Goal: Task Accomplishment & Management: Manage account settings

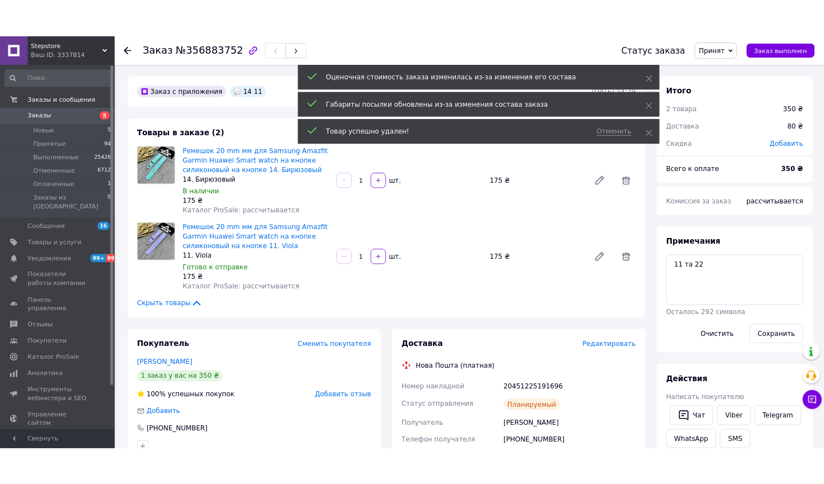
scroll to position [203, 0]
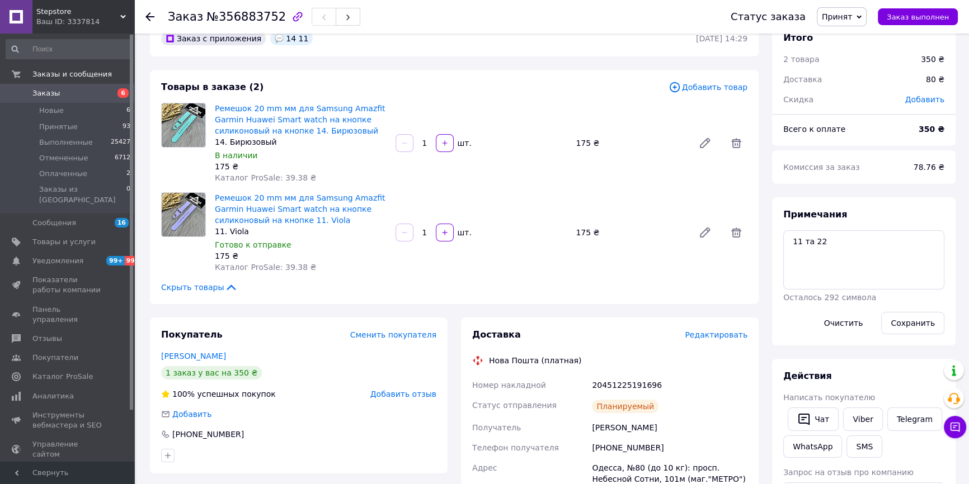
scroll to position [107, 0]
click at [146, 13] on icon at bounding box center [149, 16] width 9 height 9
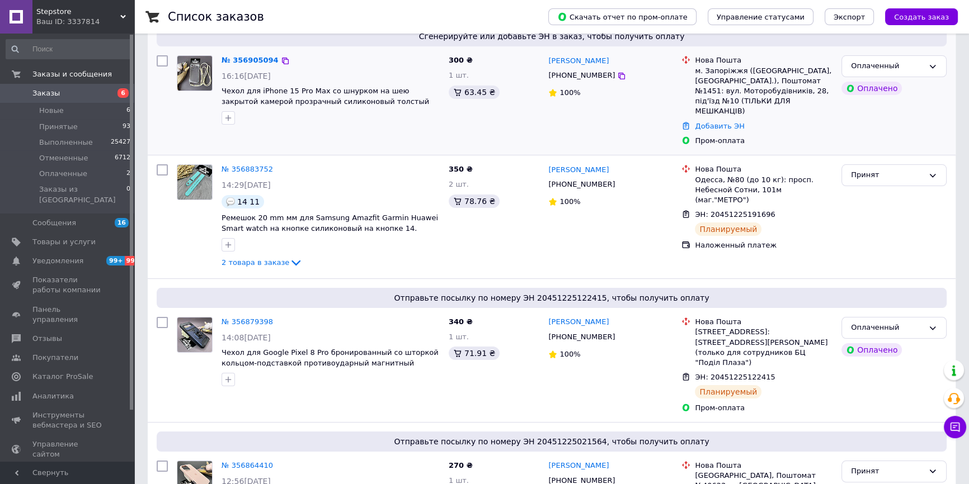
scroll to position [203, 0]
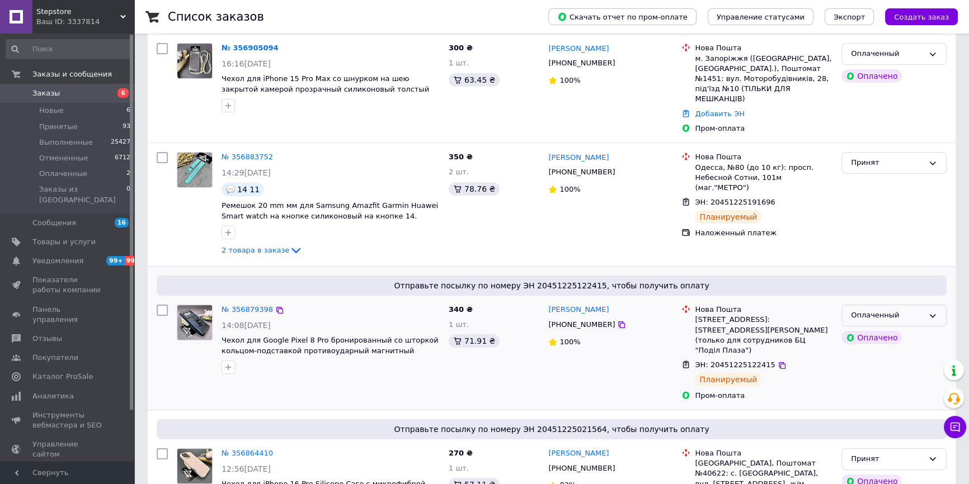
click at [927, 307] on div "Оплаченный" at bounding box center [893, 316] width 105 height 22
click at [881, 329] on li "Принят" at bounding box center [894, 339] width 104 height 21
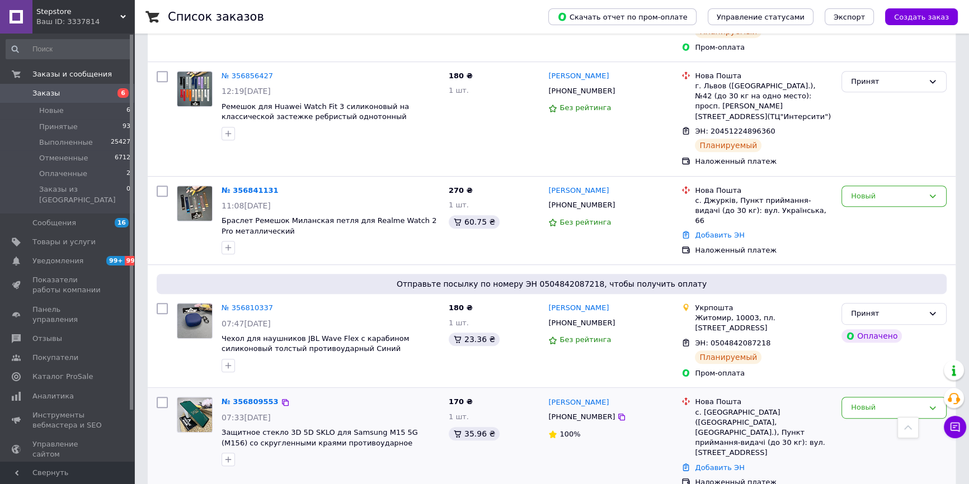
scroll to position [711, 0]
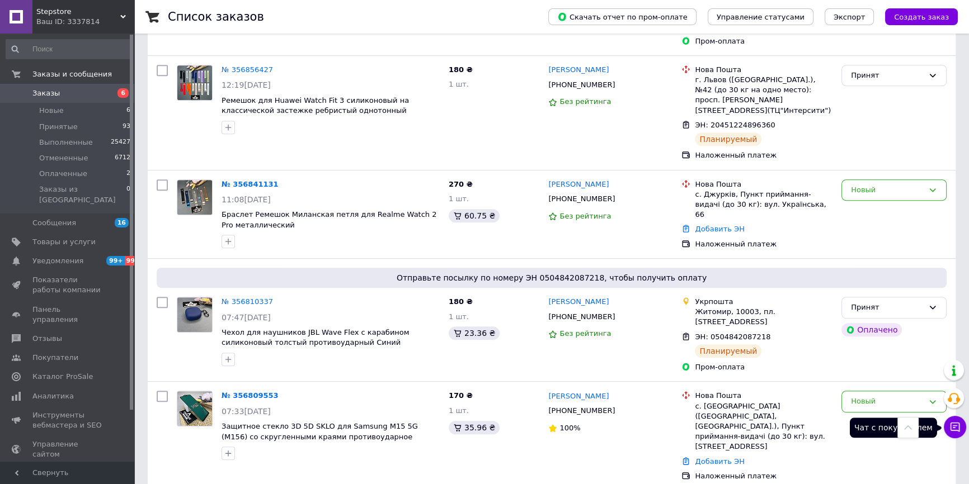
click at [958, 434] on button "Чат с покупателем" at bounding box center [955, 427] width 22 height 22
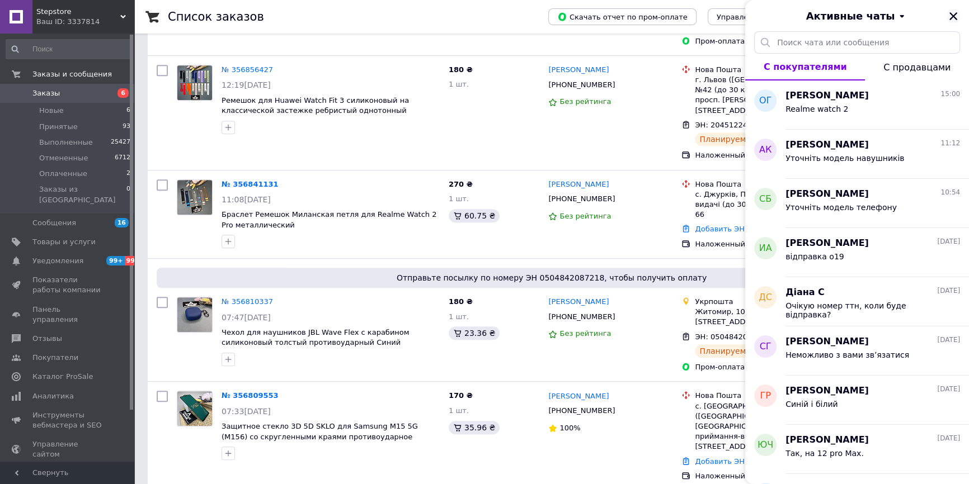
click at [950, 17] on icon "Закрыть" at bounding box center [953, 16] width 10 height 10
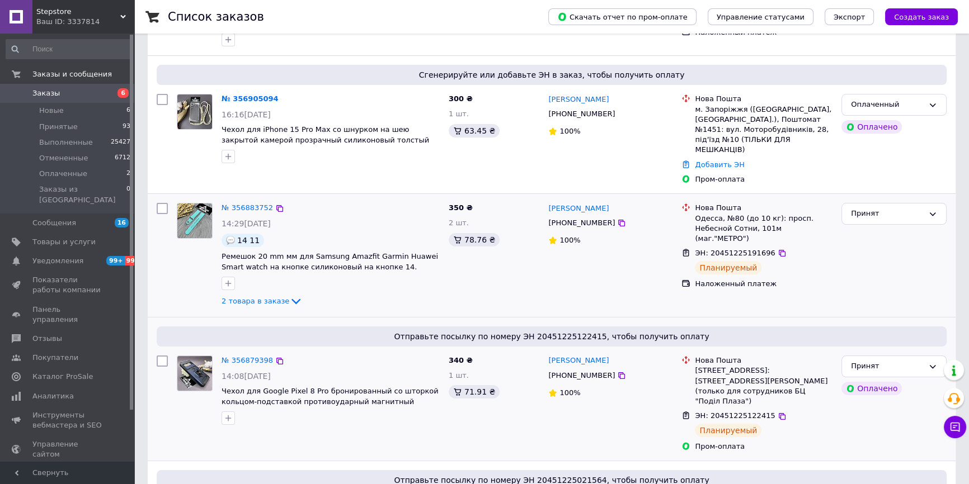
scroll to position [0, 0]
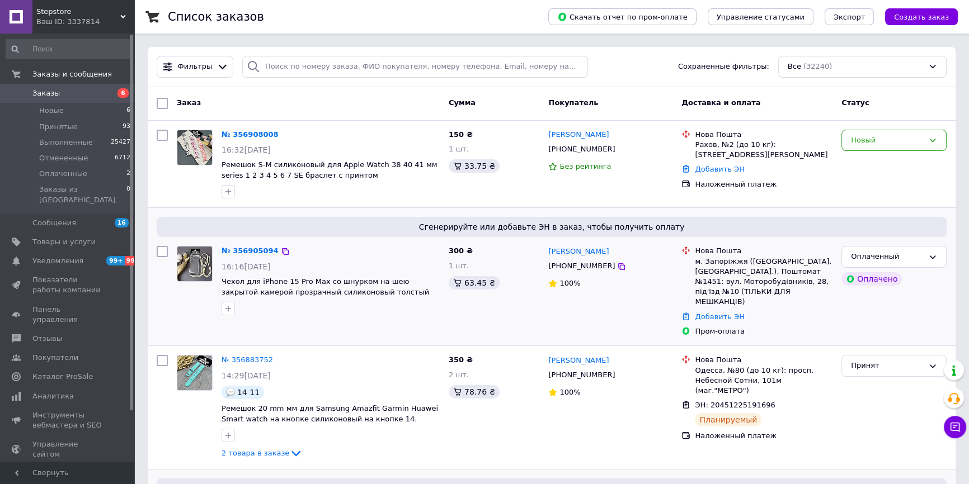
click at [290, 286] on span "Чехол для iPhone 15 Pro Max со шнурком на шею закрытой камерой прозрачный силик…" at bounding box center [331, 287] width 218 height 21
click at [301, 286] on span "Чехол для iPhone 15 Pro Max со шнурком на шею закрытой камерой прозрачный силик…" at bounding box center [331, 287] width 218 height 21
click at [328, 290] on span "Чехол для iPhone 15 Pro Max со шнурком на шею закрытой камерой прозрачный силик…" at bounding box center [326, 291] width 208 height 29
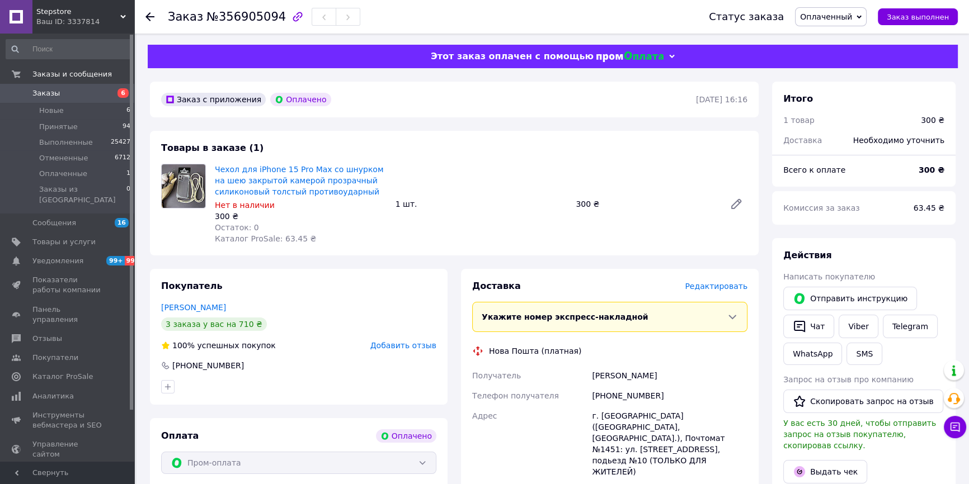
click at [828, 12] on span "Оплаченный" at bounding box center [826, 16] width 52 height 9
click at [833, 36] on li "Принят" at bounding box center [830, 39] width 70 height 17
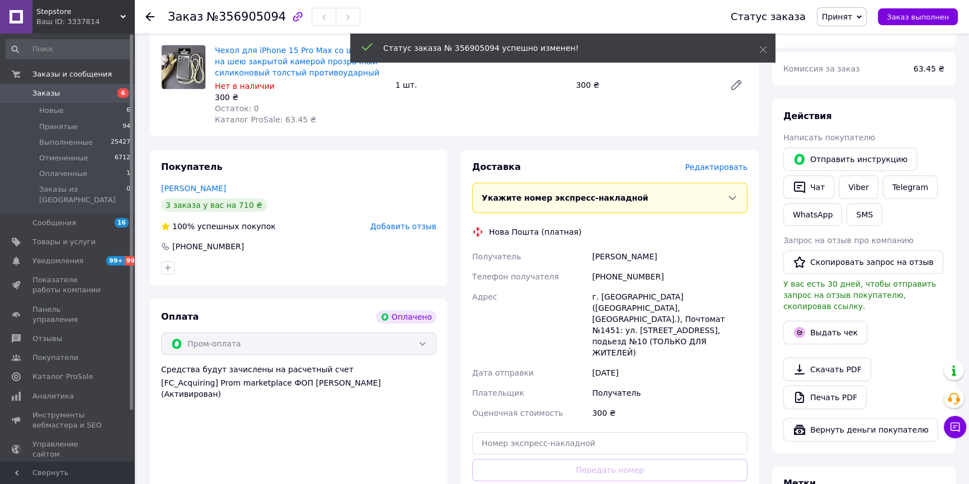
scroll to position [203, 0]
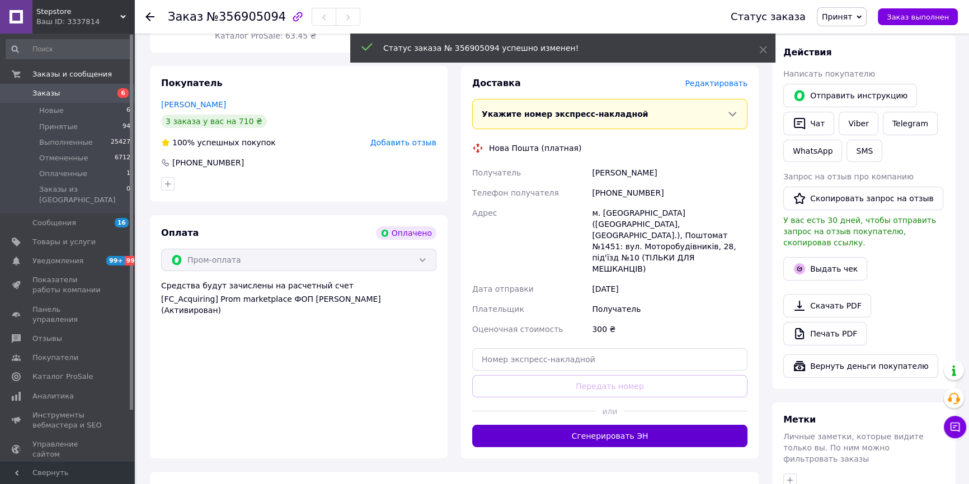
click at [640, 425] on button "Сгенерировать ЭН" at bounding box center [609, 436] width 275 height 22
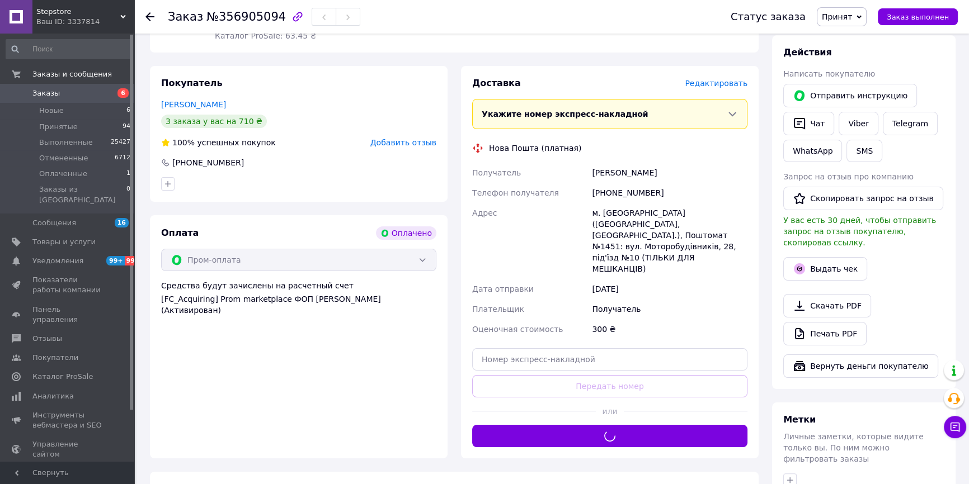
scroll to position [152, 0]
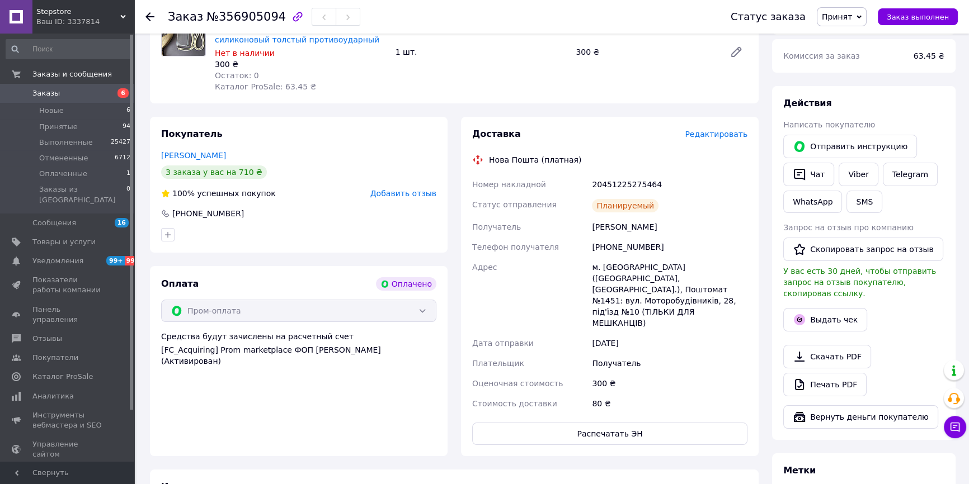
click at [149, 11] on div at bounding box center [149, 16] width 9 height 11
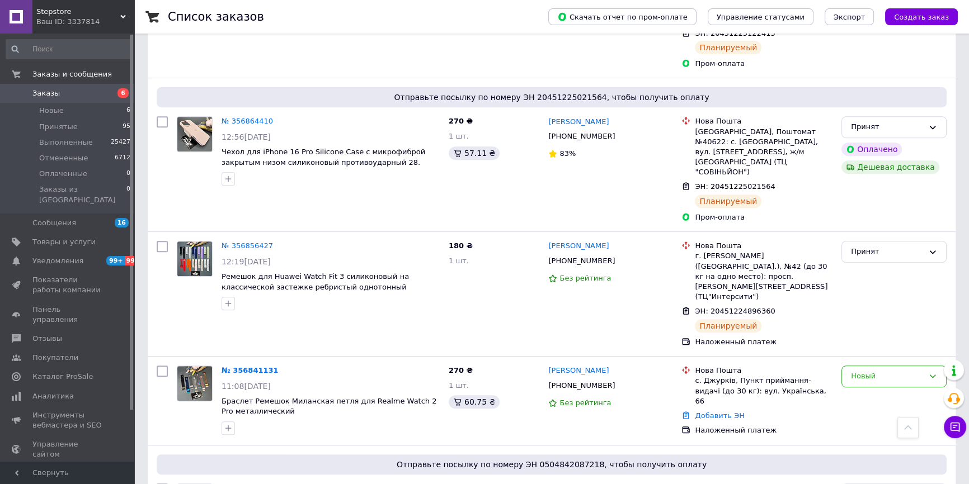
scroll to position [711, 0]
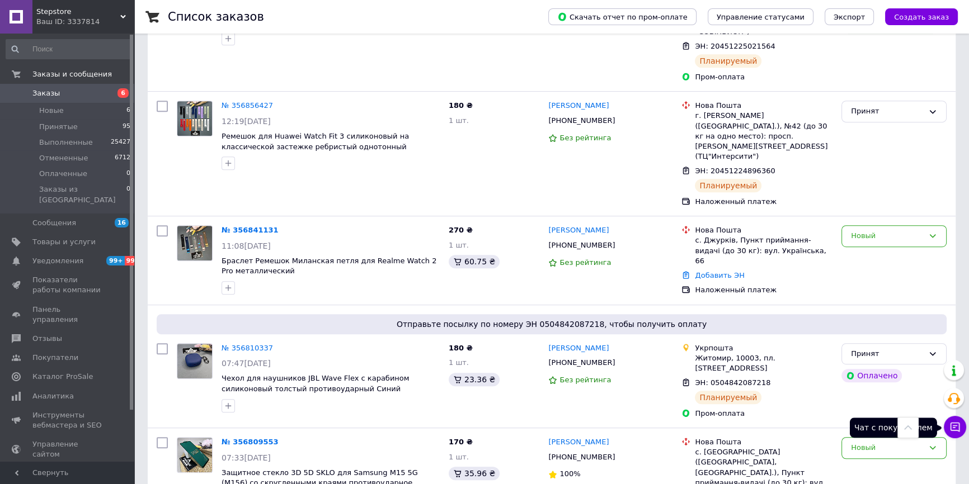
click at [956, 431] on icon at bounding box center [955, 428] width 10 height 10
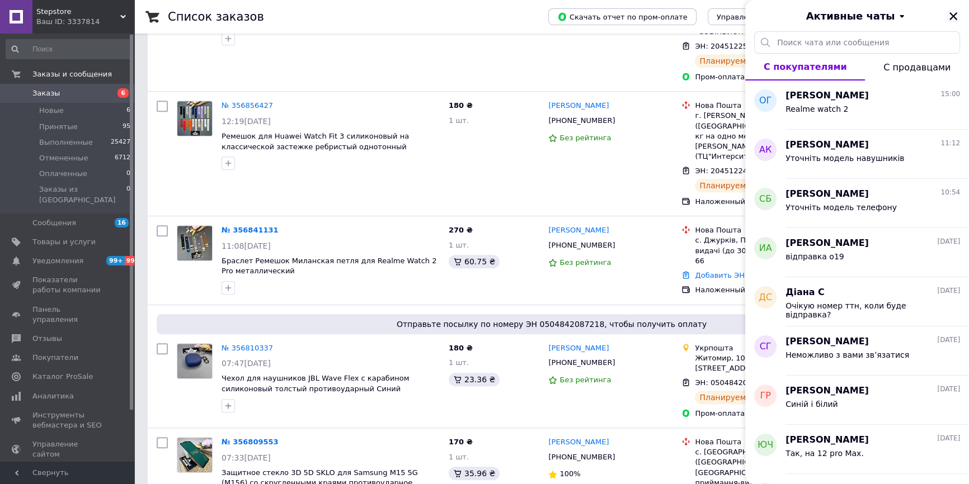
click at [949, 17] on icon "Закрыть" at bounding box center [953, 16] width 10 height 10
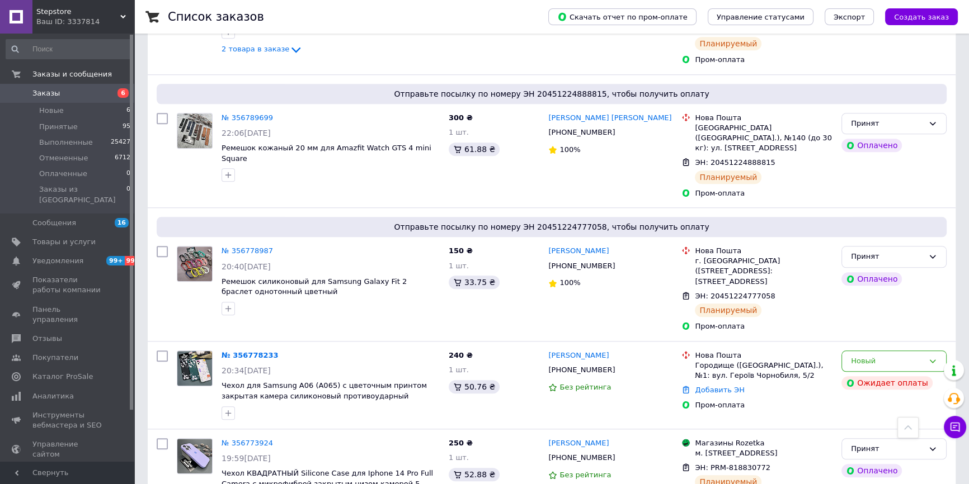
scroll to position [1322, 0]
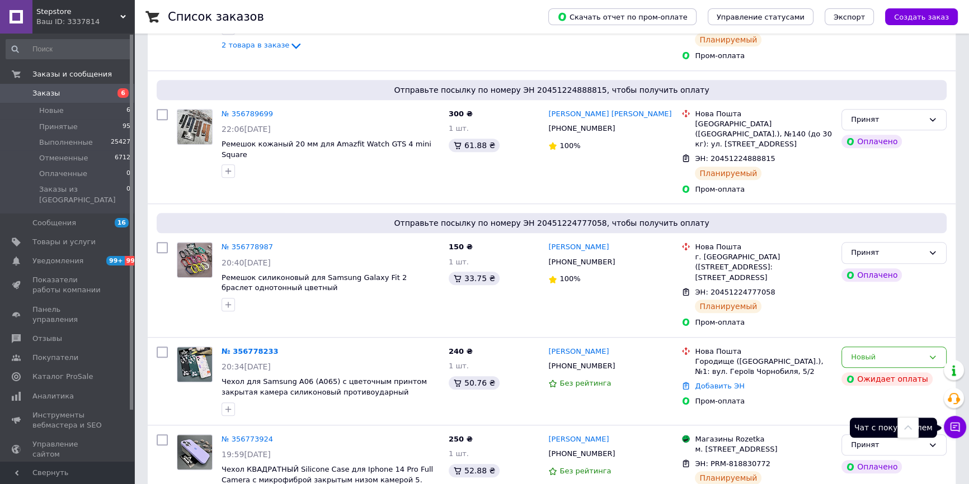
click at [958, 423] on icon at bounding box center [955, 428] width 10 height 10
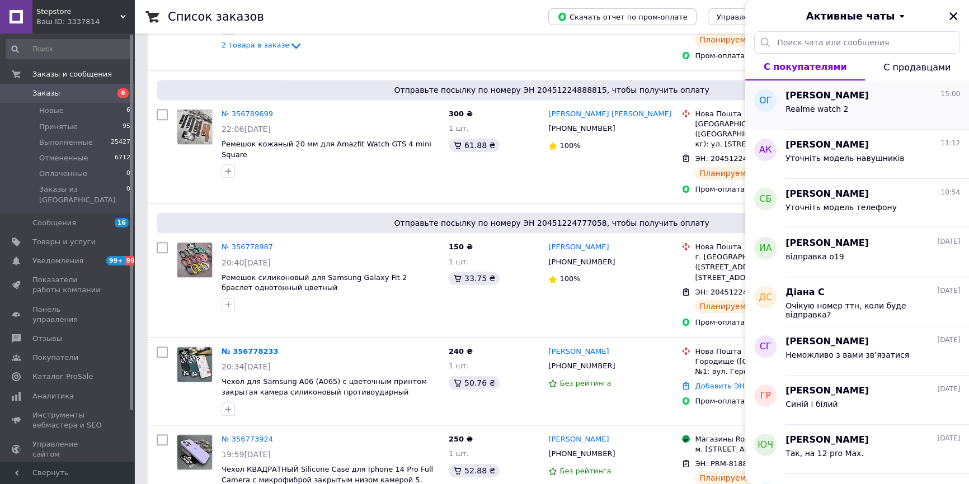
click at [852, 102] on div "Realme watch 2" at bounding box center [872, 111] width 175 height 18
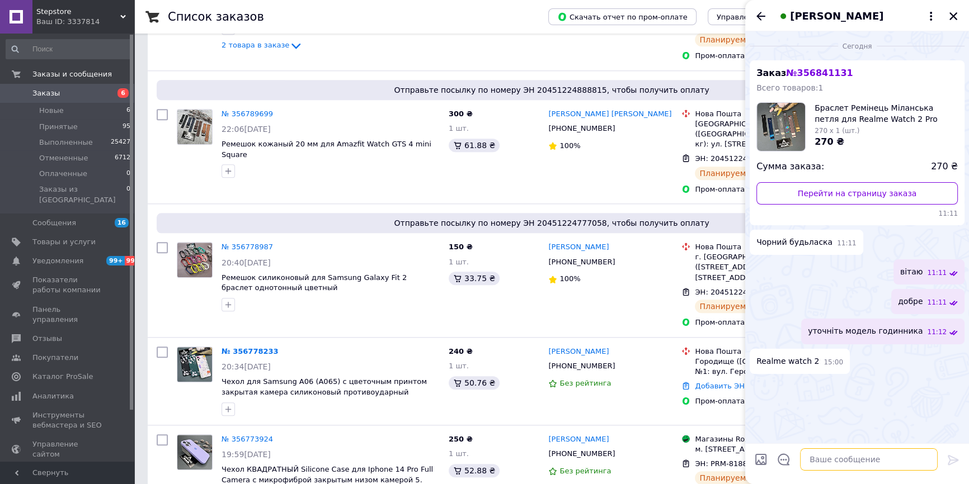
click at [859, 464] on textarea at bounding box center [869, 460] width 138 height 22
type textarea "чорний колір вірно?"
click at [757, 13] on icon "Назад" at bounding box center [760, 16] width 13 height 13
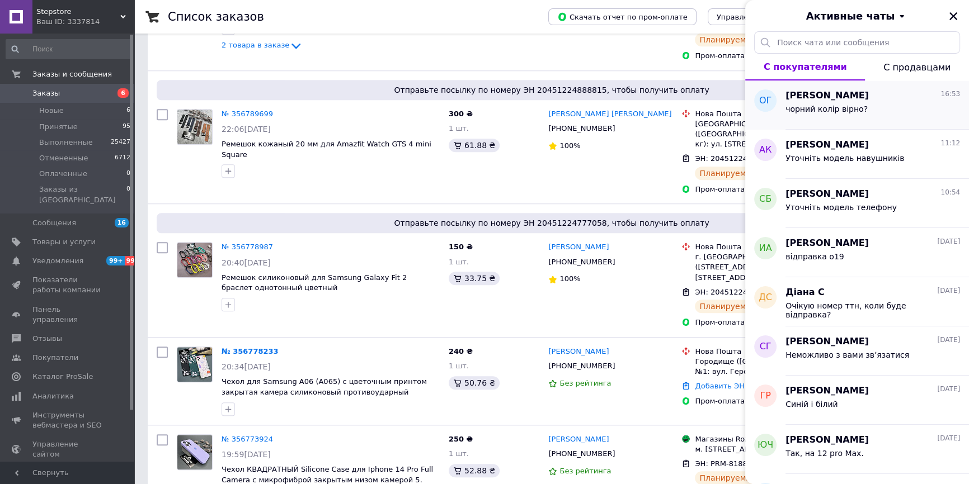
click at [892, 111] on div "чорний колір вірно?" at bounding box center [872, 111] width 175 height 18
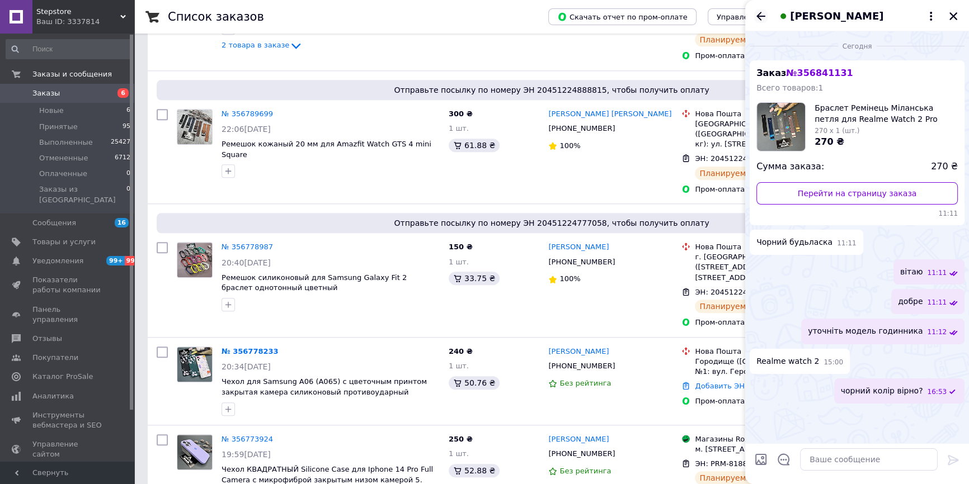
click at [761, 18] on icon "Назад" at bounding box center [760, 16] width 13 height 13
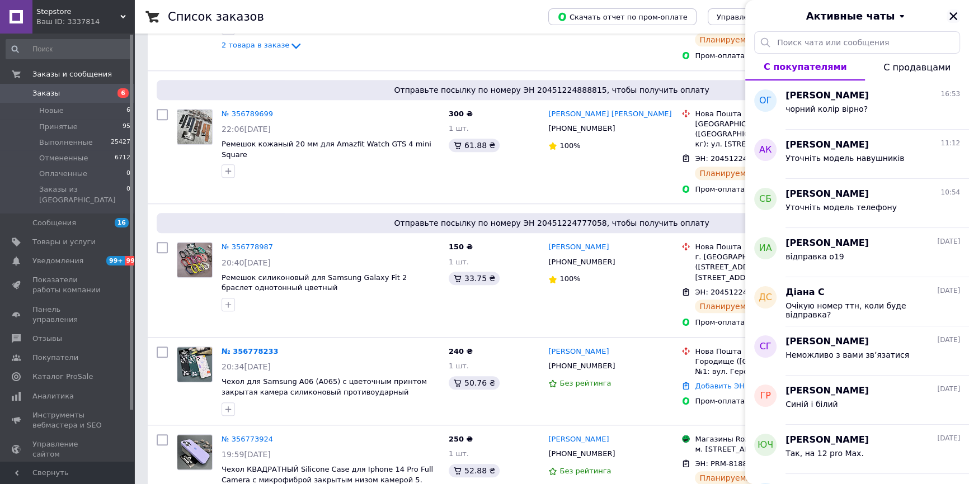
click at [946, 16] on button "Закрыть" at bounding box center [952, 16] width 13 height 13
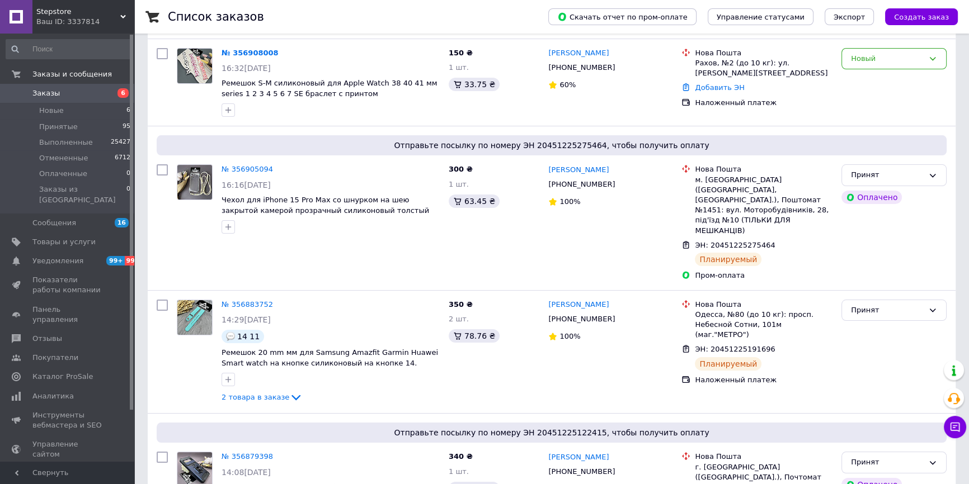
scroll to position [0, 0]
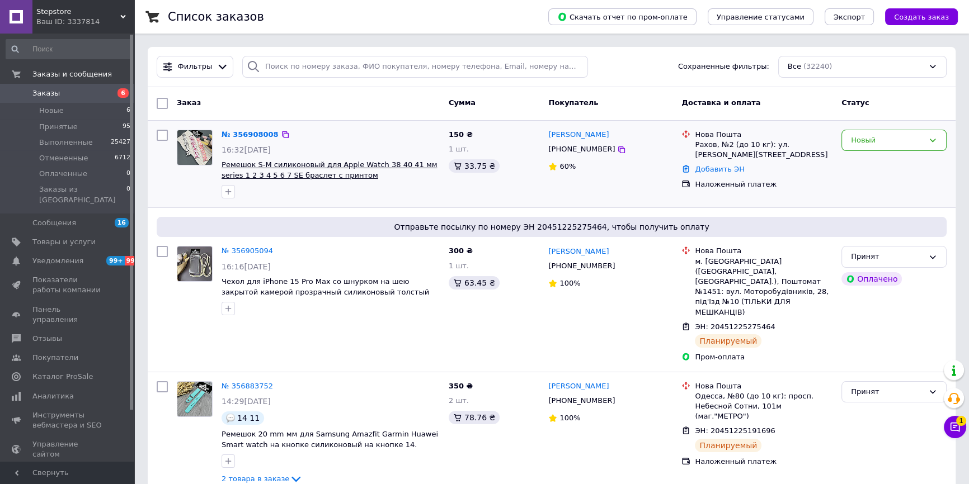
click at [281, 169] on span "Ремешок S-M силиконовый для Apple Watch 38 40 41 мм series 1 2 3 4 5 6 7 SE бра…" at bounding box center [330, 170] width 216 height 19
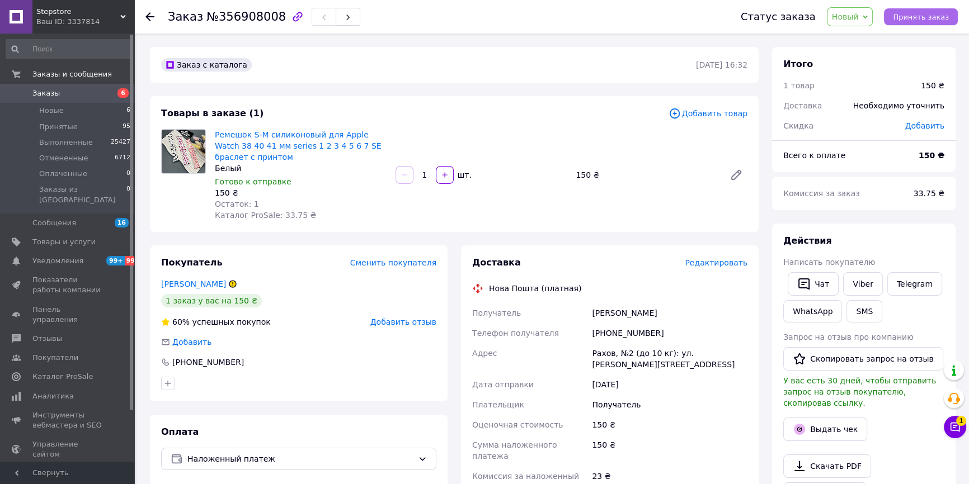
click at [944, 17] on span "Принять заказ" at bounding box center [921, 17] width 56 height 8
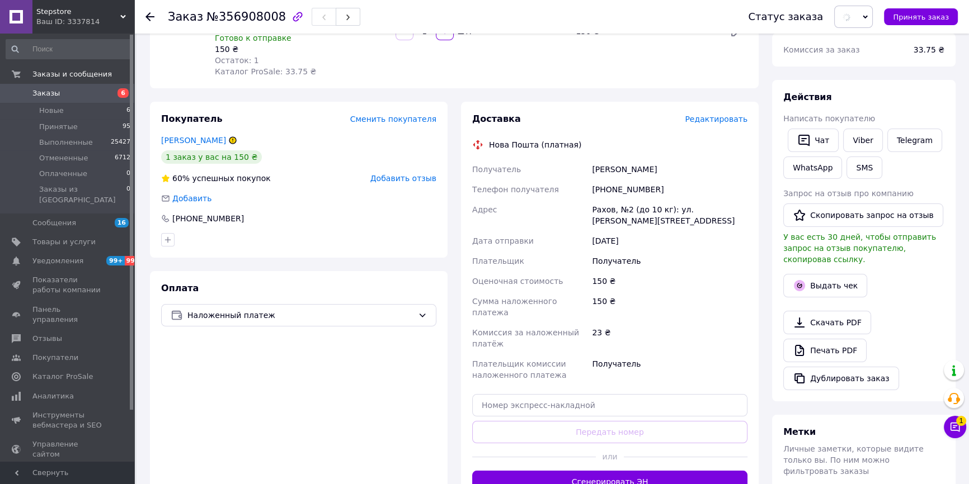
scroll to position [152, 0]
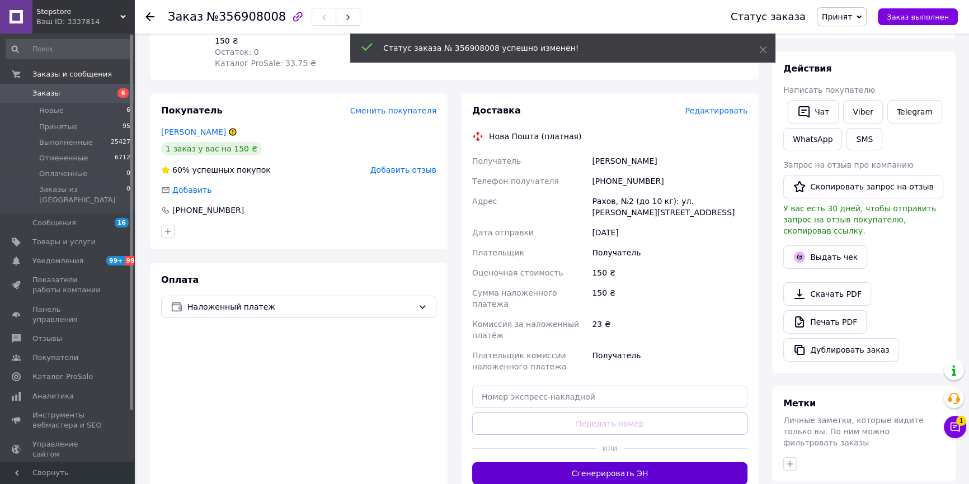
click at [654, 463] on button "Сгенерировать ЭН" at bounding box center [609, 474] width 275 height 22
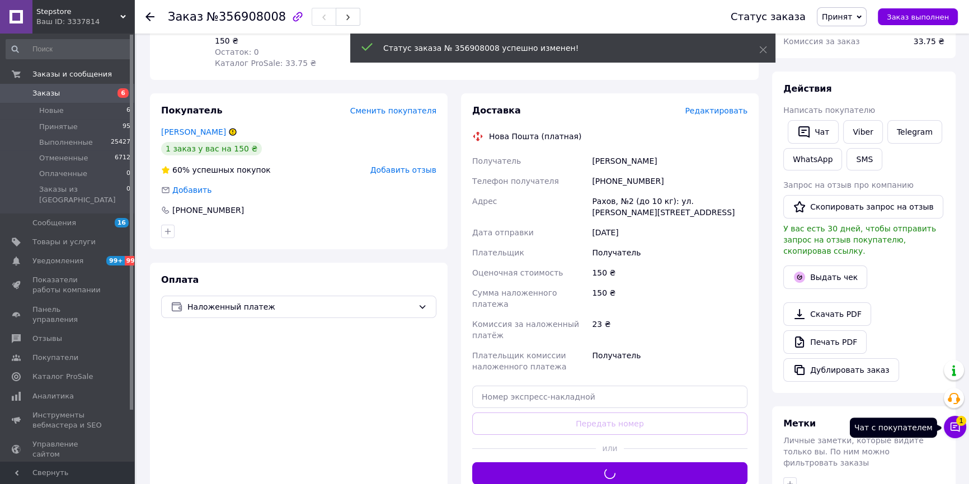
click at [956, 422] on button "Чат с покупателем 1" at bounding box center [955, 427] width 22 height 22
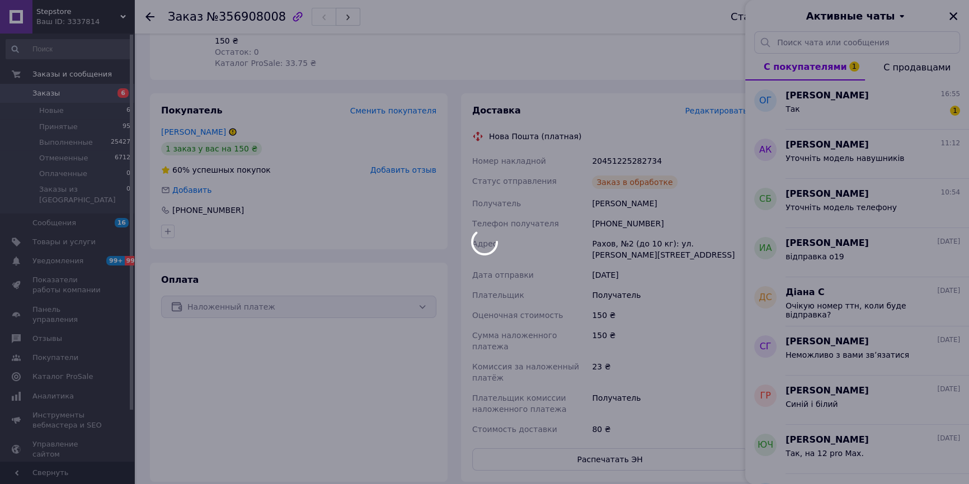
click at [838, 100] on div at bounding box center [484, 242] width 969 height 484
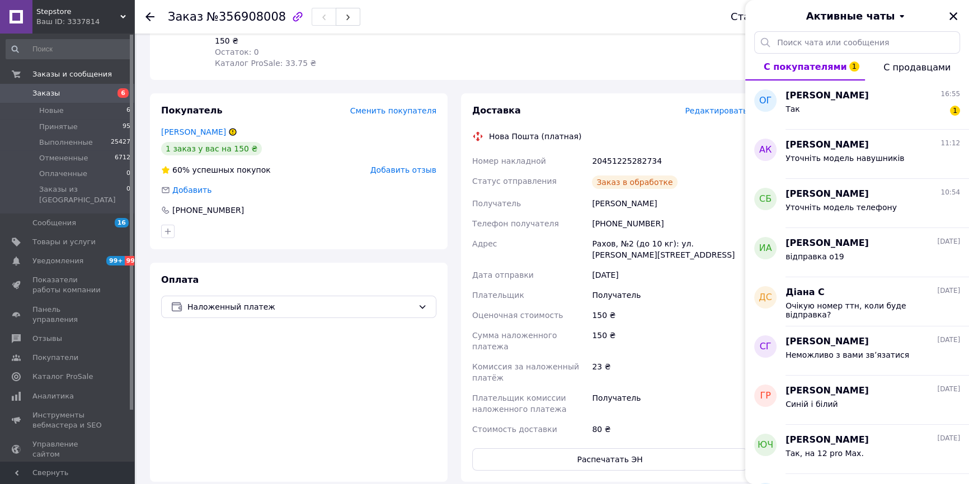
click at [838, 100] on span "Олег Гуцуляк" at bounding box center [826, 95] width 83 height 13
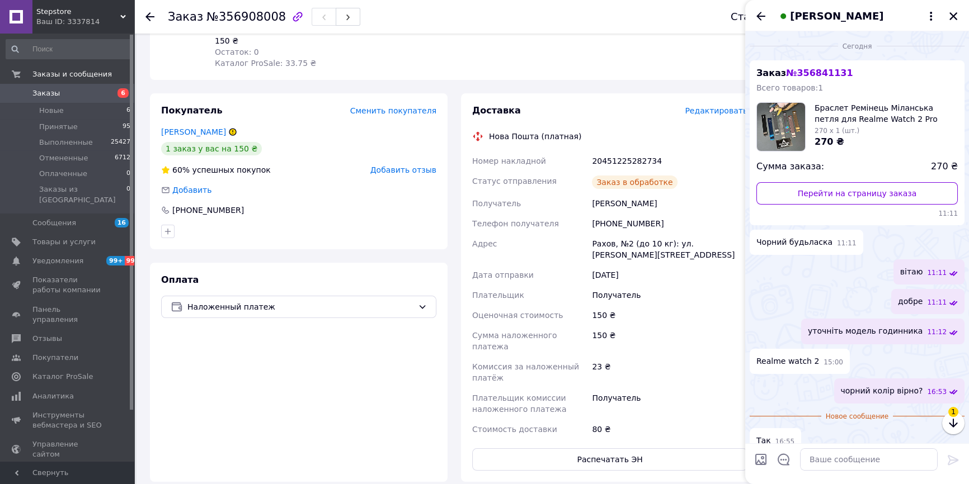
scroll to position [14, 0]
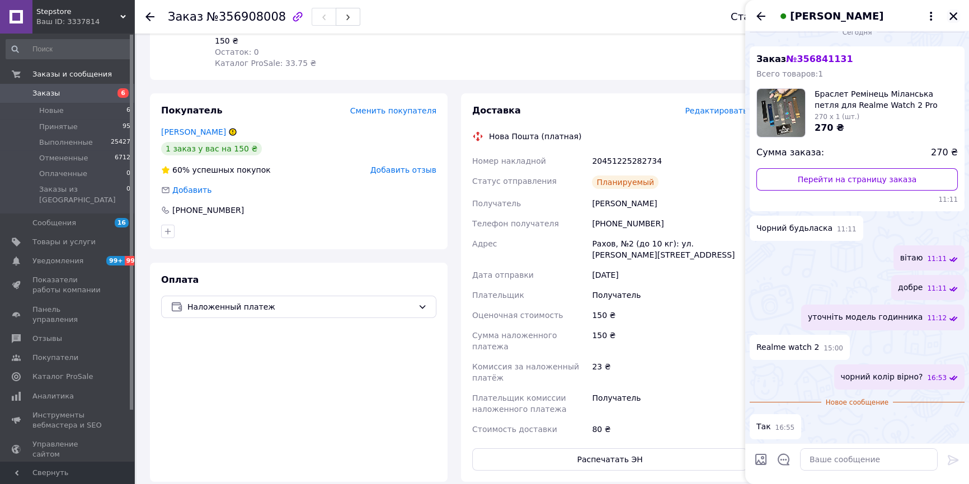
click at [954, 11] on icon "Закрыть" at bounding box center [953, 16] width 10 height 10
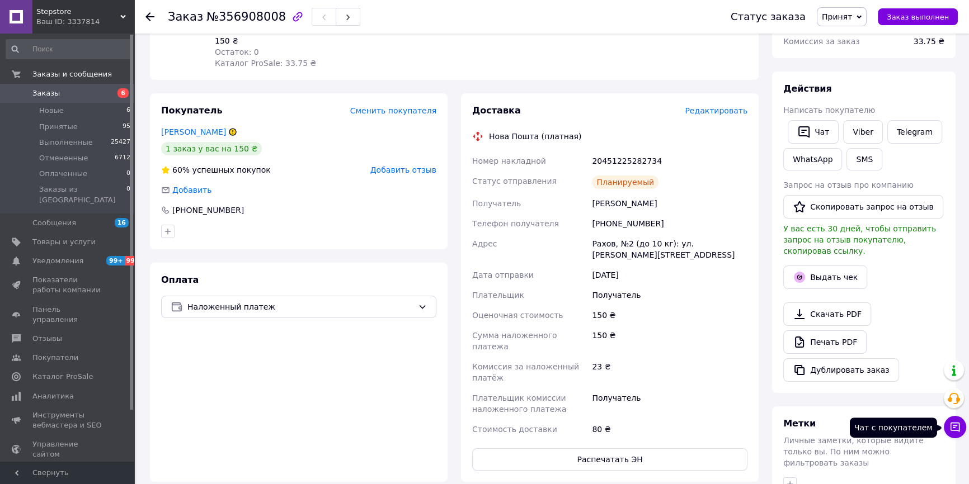
click at [959, 436] on button "Чат с покупателем" at bounding box center [955, 427] width 22 height 22
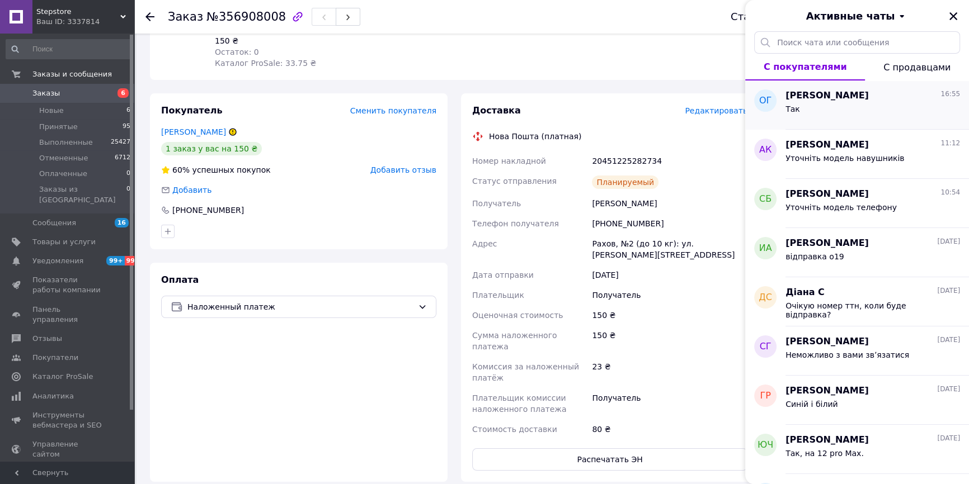
click at [844, 104] on div "Так" at bounding box center [872, 111] width 175 height 18
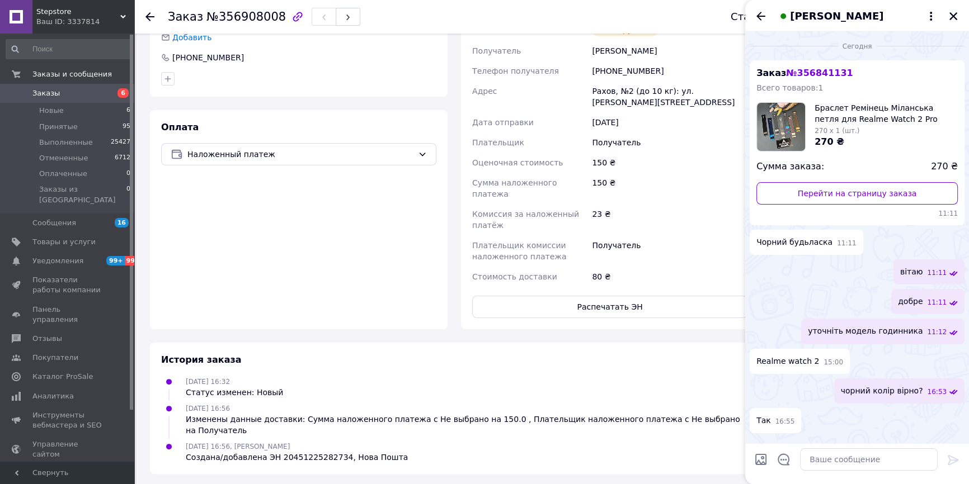
scroll to position [321, 0]
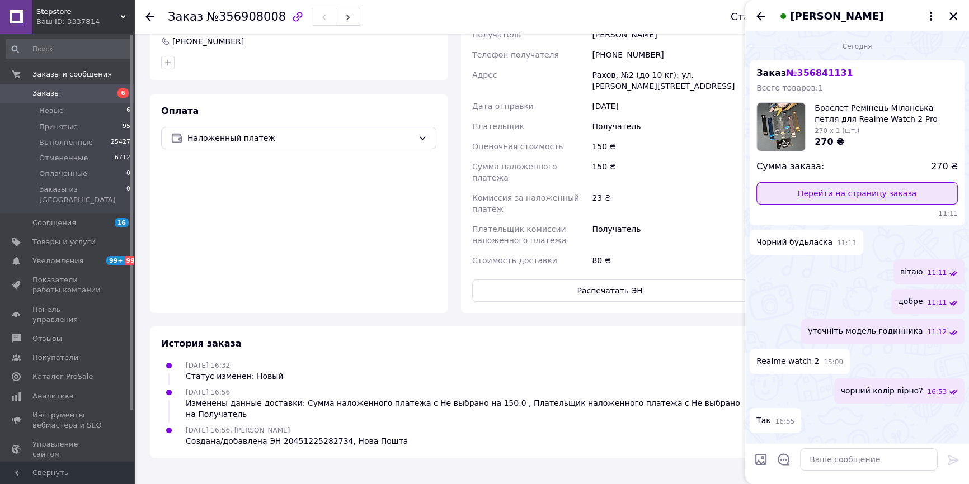
click at [797, 191] on link "Перейти на страницу заказа" at bounding box center [856, 193] width 201 height 22
click at [151, 20] on icon at bounding box center [149, 16] width 9 height 9
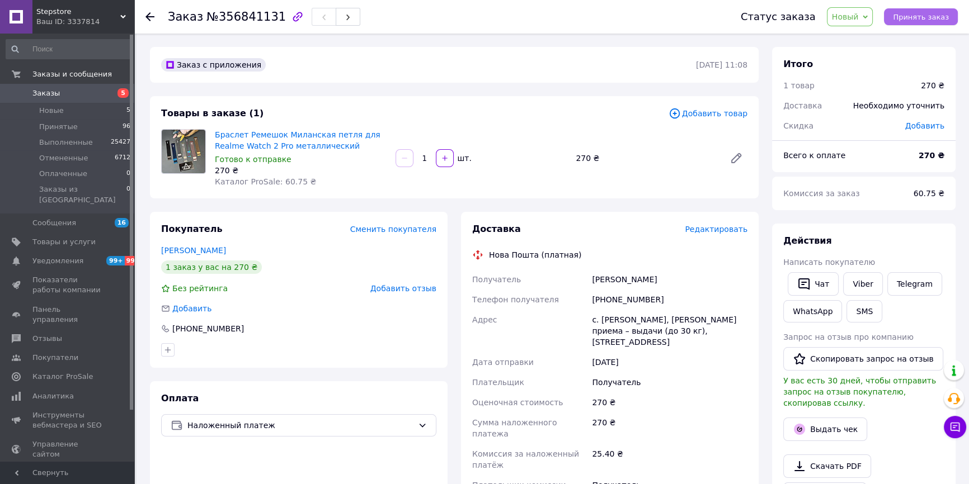
click at [910, 15] on span "Принять заказ" at bounding box center [921, 17] width 56 height 8
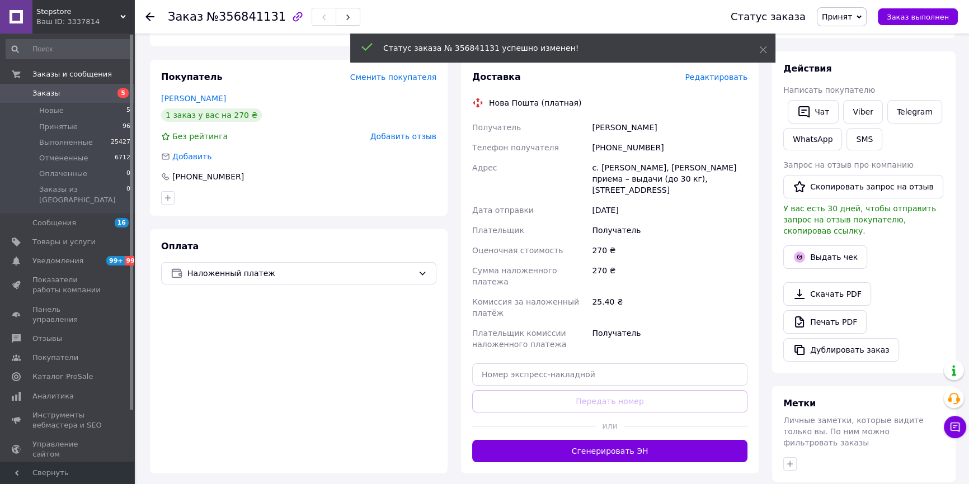
scroll to position [301, 0]
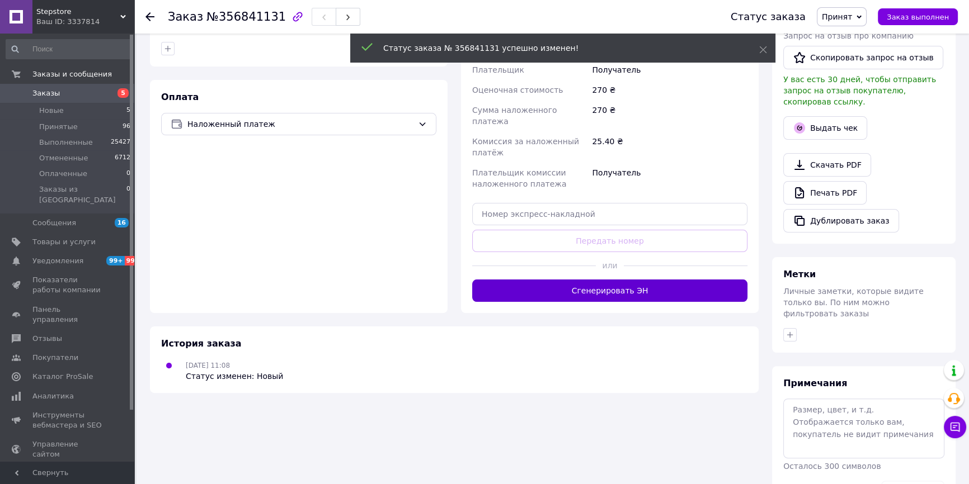
click at [545, 285] on button "Сгенерировать ЭН" at bounding box center [609, 291] width 275 height 22
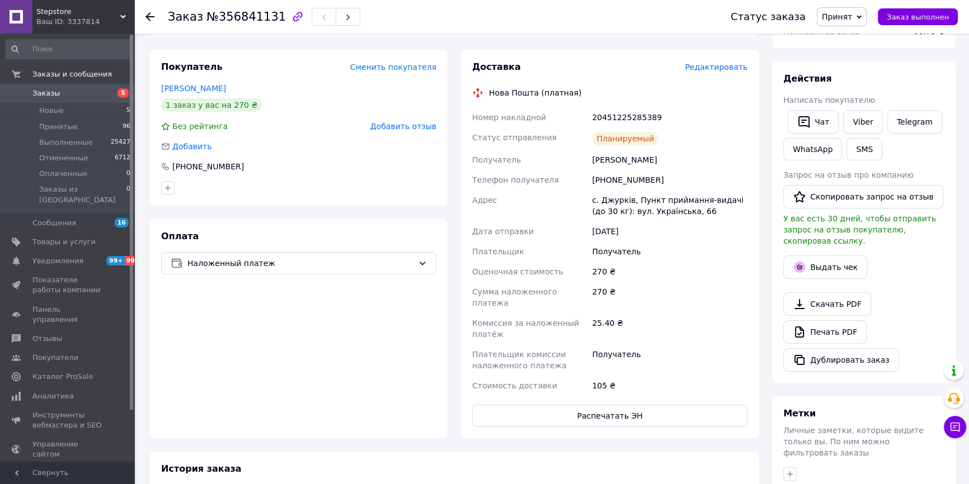
scroll to position [98, 0]
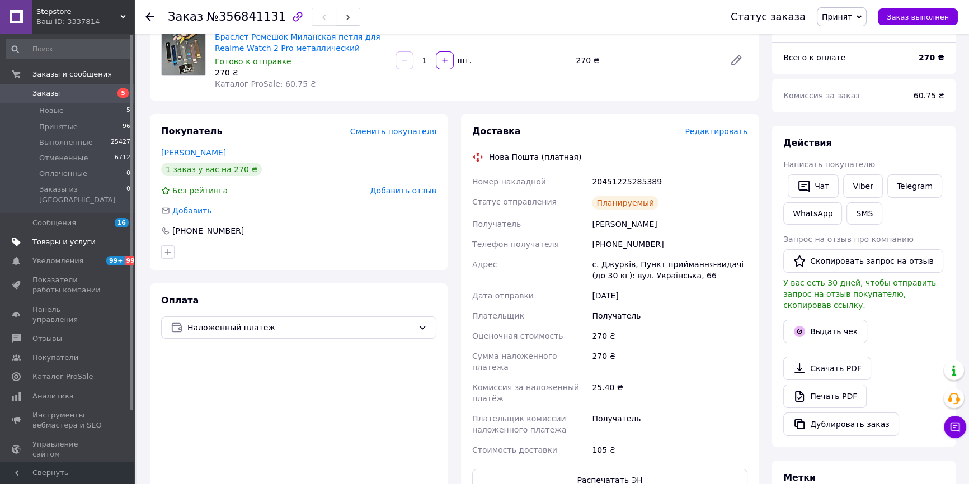
click at [52, 237] on span "Товары и услуги" at bounding box center [63, 242] width 63 height 10
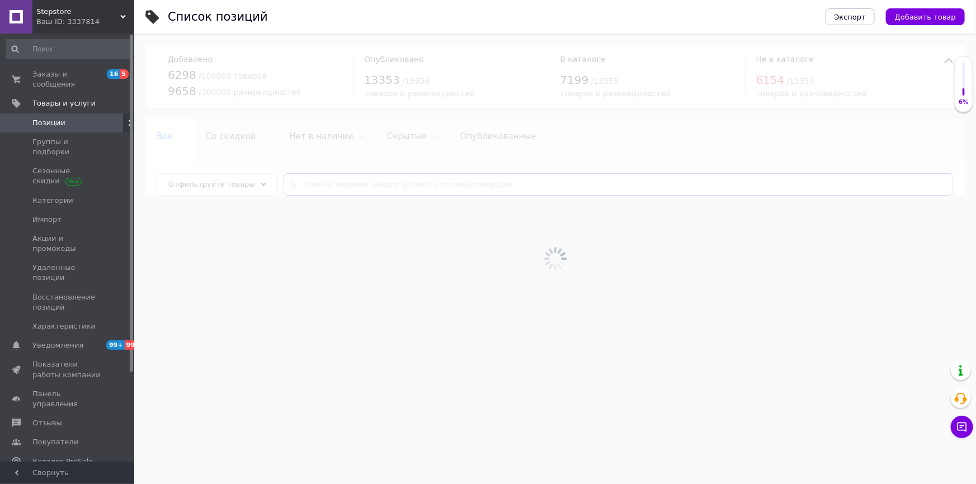
click at [335, 177] on input "text" at bounding box center [619, 184] width 670 height 22
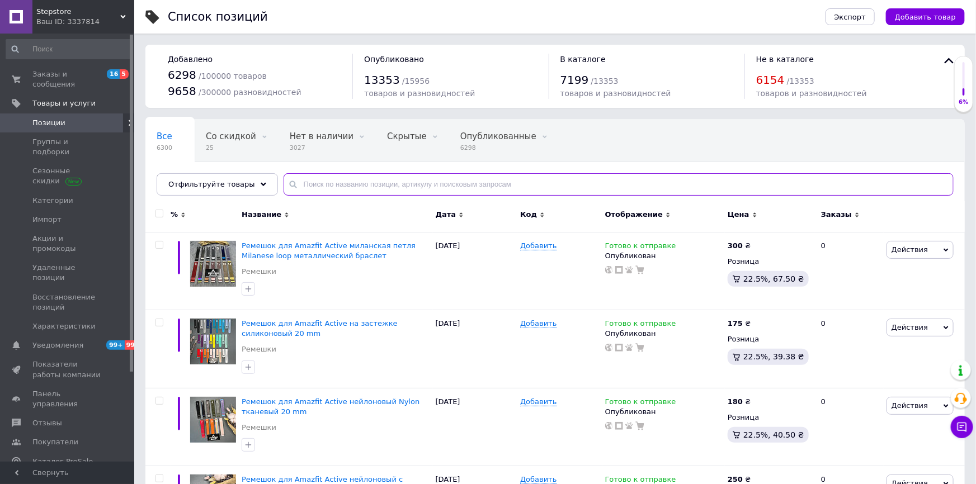
click at [335, 183] on input "text" at bounding box center [619, 184] width 670 height 22
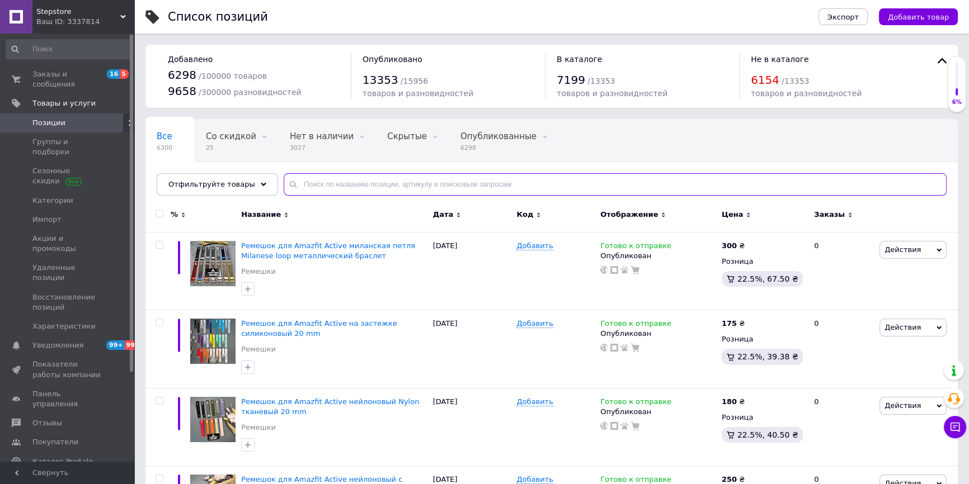
paste input "Защитное стекло для Apple iPad 10 2022 11 2025 (10.9) прозрачное противоударное…"
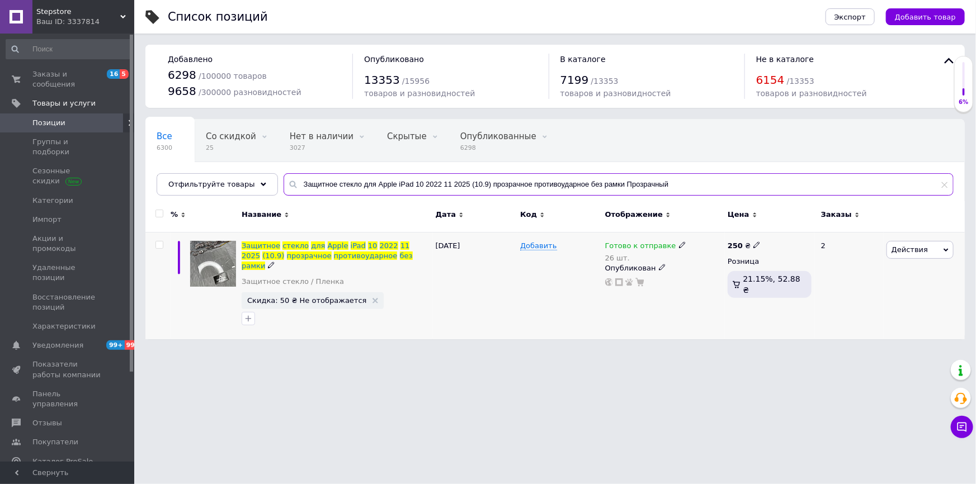
type input "Защитное стекло для Apple iPad 10 2022 11 2025 (10.9) прозрачное противоударное…"
click at [679, 244] on icon at bounding box center [682, 245] width 7 height 7
click at [803, 254] on div "Наличие Готово к отправке В наличии Нет в наличии Под заказ Остатки 26 шт." at bounding box center [757, 253] width 140 height 78
click at [763, 271] on input "26" at bounding box center [729, 281] width 85 height 22
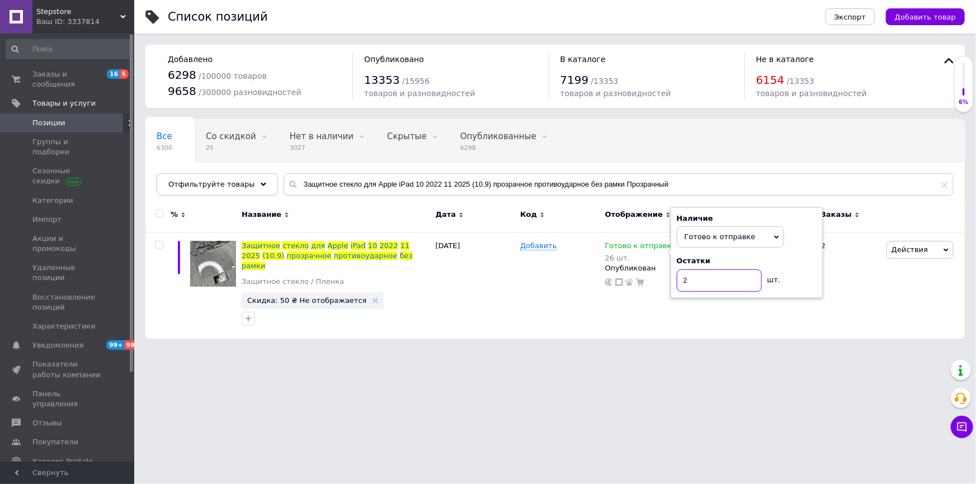
type input "2"
click at [326, 183] on input "Защитное стекло для Apple iPad 10 2022 11 2025 (10.9) прозрачное противоударное…" at bounding box center [619, 184] width 670 height 22
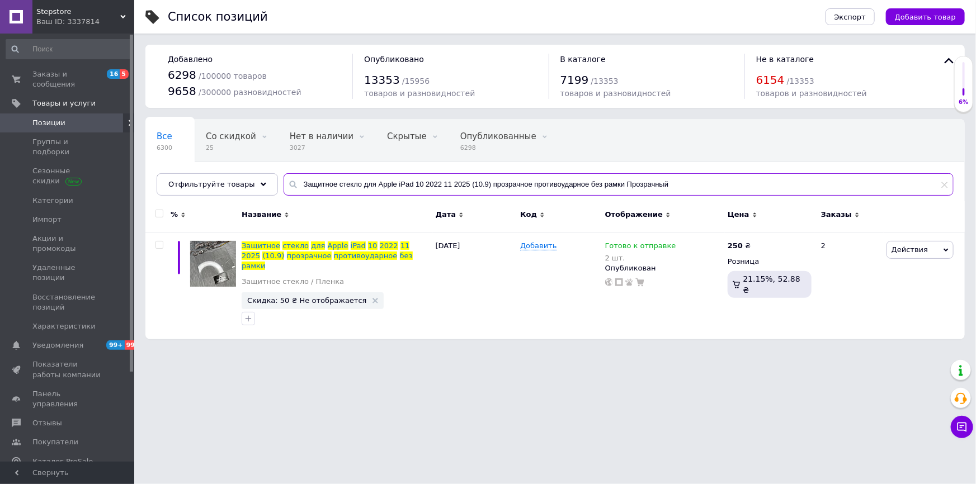
paste input "нижка Smart Case для iPad 10 2022 11 2025 10.9 под кожу силиконовый противоудар…"
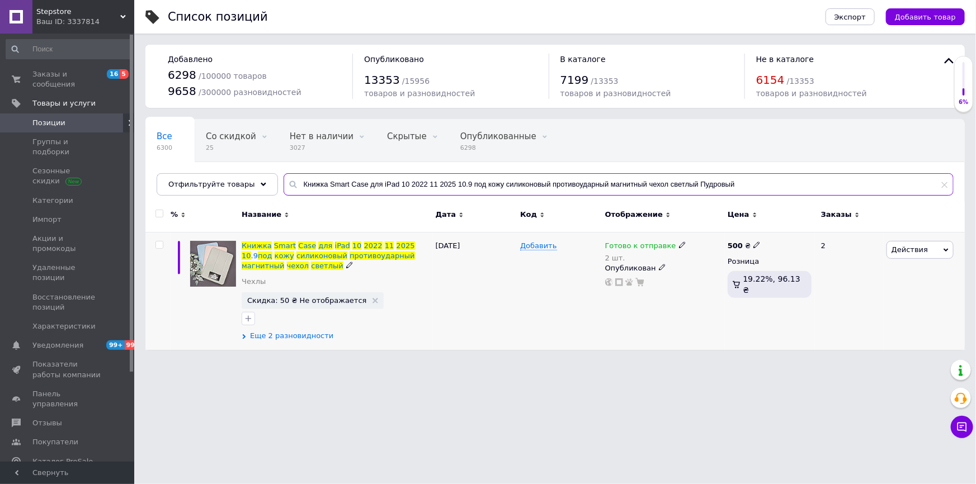
type input "Книжка Smart Case для iPad 10 2022 11 2025 10.9 под кожу силиконовый противоуда…"
click at [312, 335] on span "Еще 2 разновидности" at bounding box center [291, 336] width 83 height 10
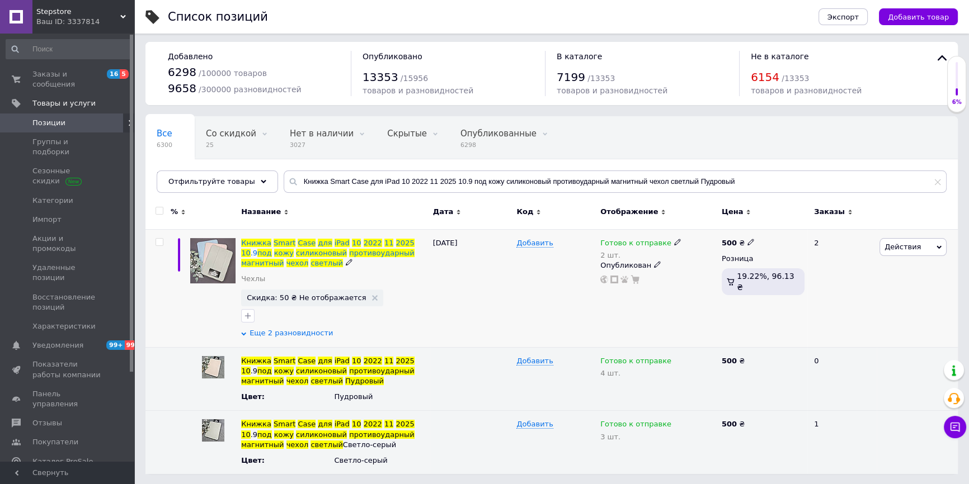
scroll to position [3, 0]
click at [623, 373] on icon at bounding box center [626, 373] width 7 height 7
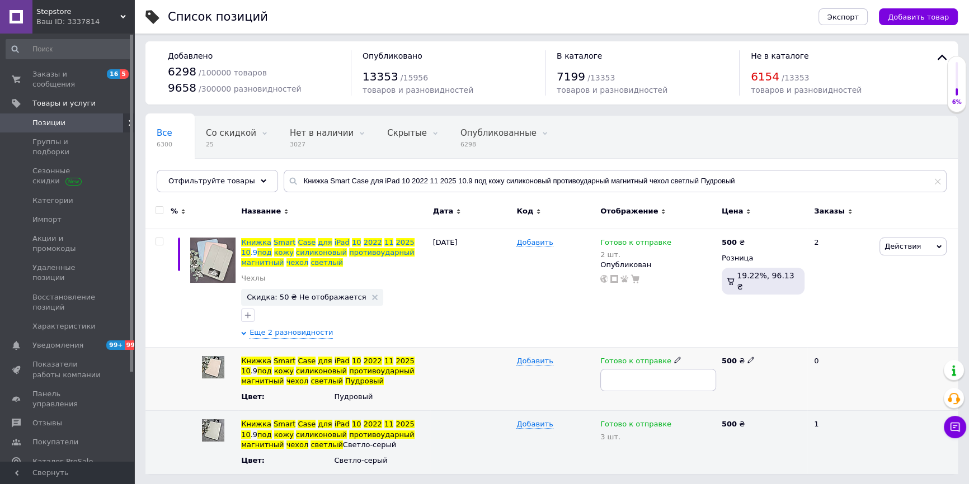
type input "3"
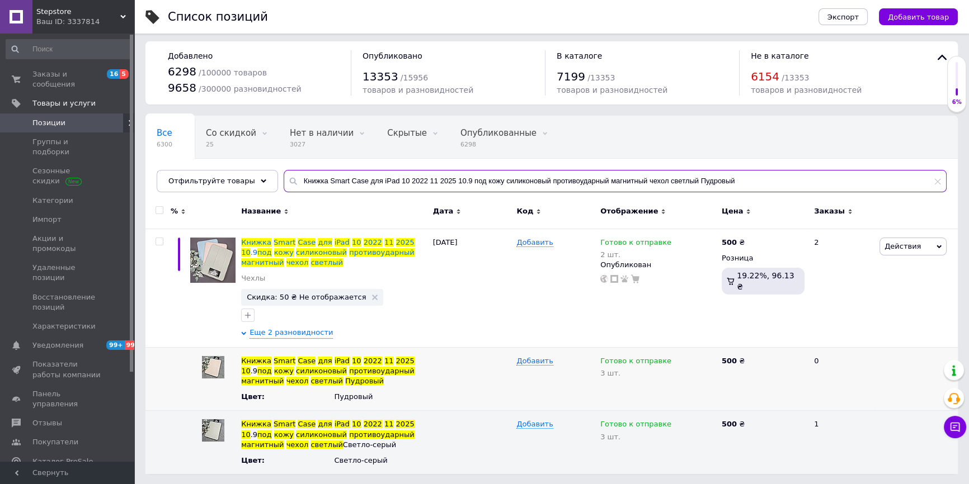
click at [327, 180] on input "Книжка Smart Case для iPad 10 2022 11 2025 10.9 под кожу силиконовый противоуда…" at bounding box center [615, 181] width 663 height 22
paste input "ехол для Motorola Edge 50 Fusion бронированный со шторкой на камеру противоудар…"
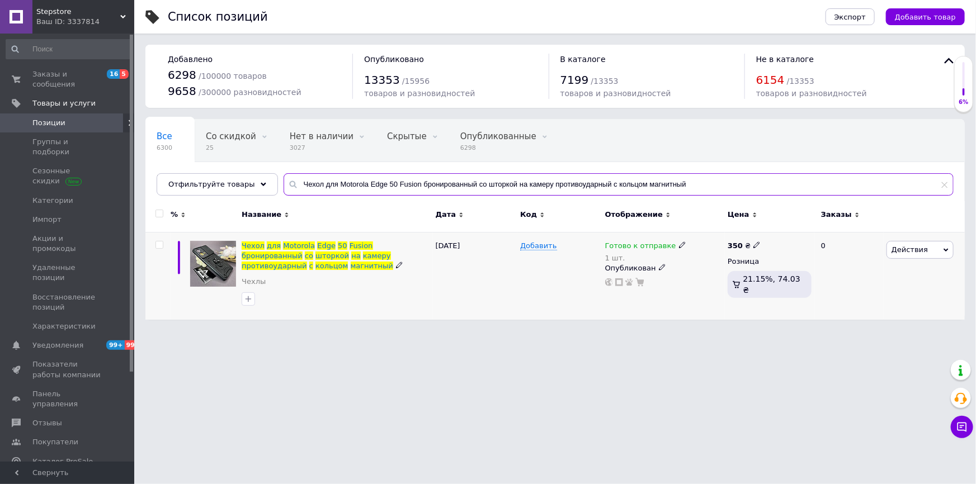
type input "Чехол для Motorola Edge 50 Fusion бронированный со шторкой на камеру противоуда…"
click at [679, 246] on icon at bounding box center [682, 245] width 7 height 7
click at [723, 282] on li "Нет в наличии" at bounding box center [740, 276] width 106 height 16
click at [723, 282] on input "1" at bounding box center [729, 281] width 85 height 22
click at [327, 187] on input "Чехол для Motorola Edge 50 Fusion бронированный со шторкой на камеру противоуда…" at bounding box center [619, 184] width 670 height 22
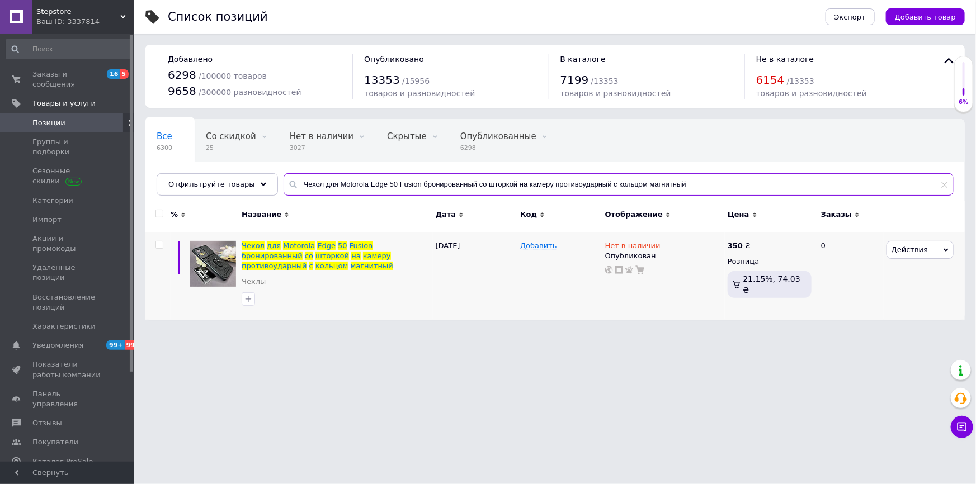
click at [327, 187] on input "Чехол для Motorola Edge 50 Fusion бронированный со шторкой на камеру противоуда…" at bounding box center [619, 184] width 670 height 22
click at [314, 185] on input "Чехол для Motorola Edge 50 Fusion бронированный со шторкой на камеру противоуда…" at bounding box center [619, 184] width 670 height 22
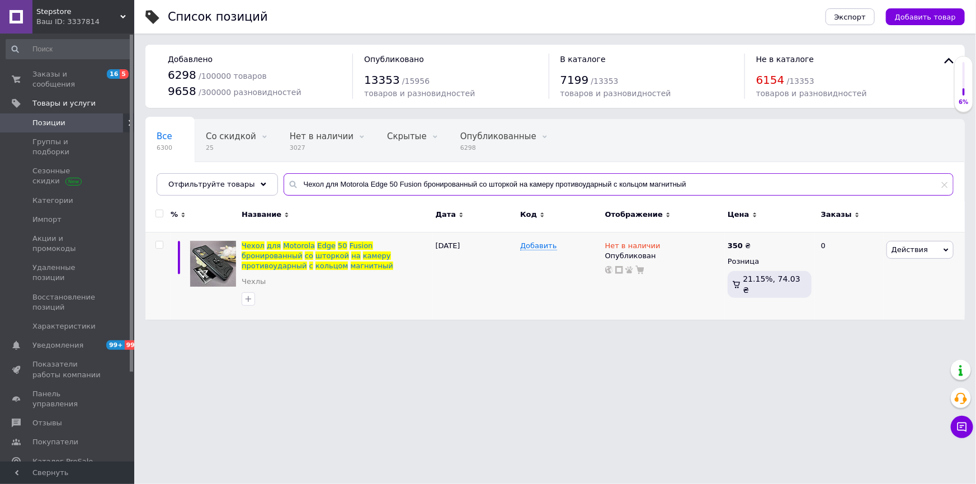
paste input "ащитная Пленка для iPhone 16 Pro Max глянцевая гидрогель силиконовая Прозрачный"
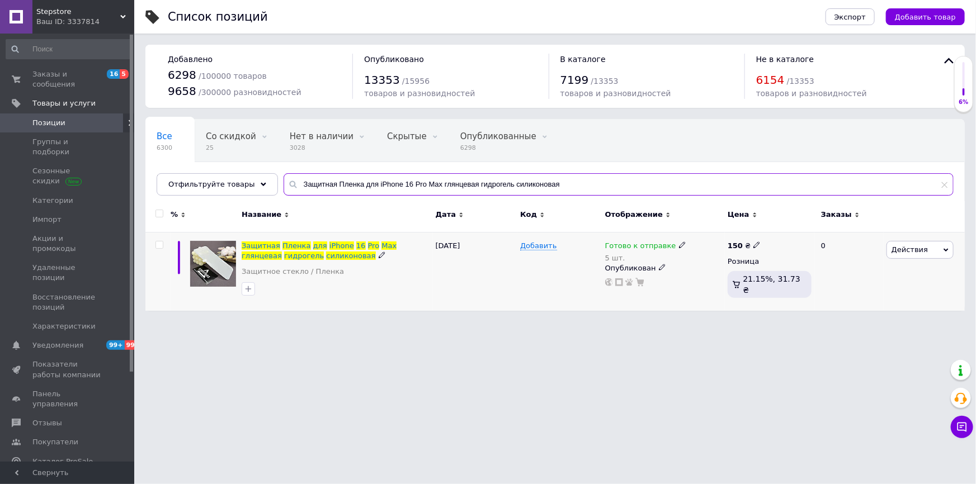
type input "Защитная Пленка для iPhone 16 Pro Max глянцевая гидрогель силиконовая"
click at [679, 247] on use at bounding box center [682, 245] width 6 height 6
click at [804, 256] on div "Остатки" at bounding box center [757, 261] width 140 height 10
click at [743, 274] on input "5" at bounding box center [729, 281] width 85 height 22
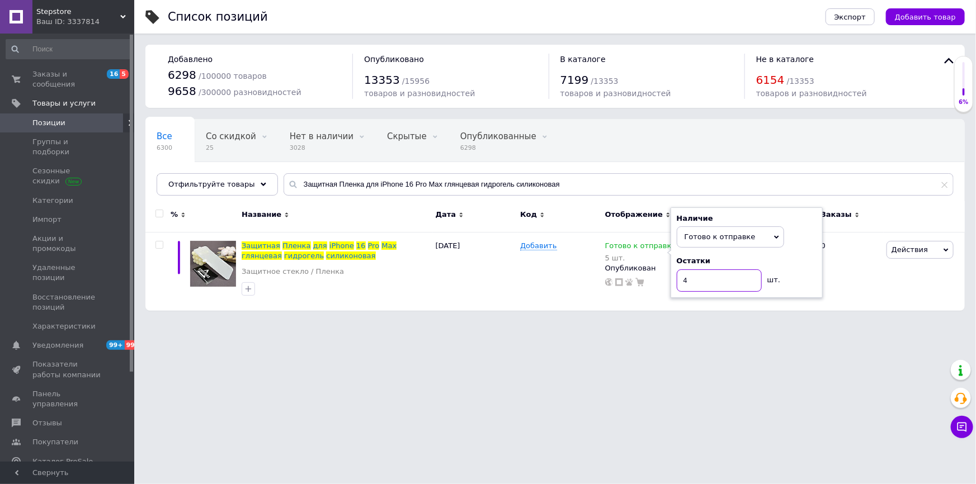
type input "4"
click at [308, 185] on input "Защитная Пленка для iPhone 16 Pro Max глянцевая гидрогель силиконовая" at bounding box center [619, 184] width 670 height 22
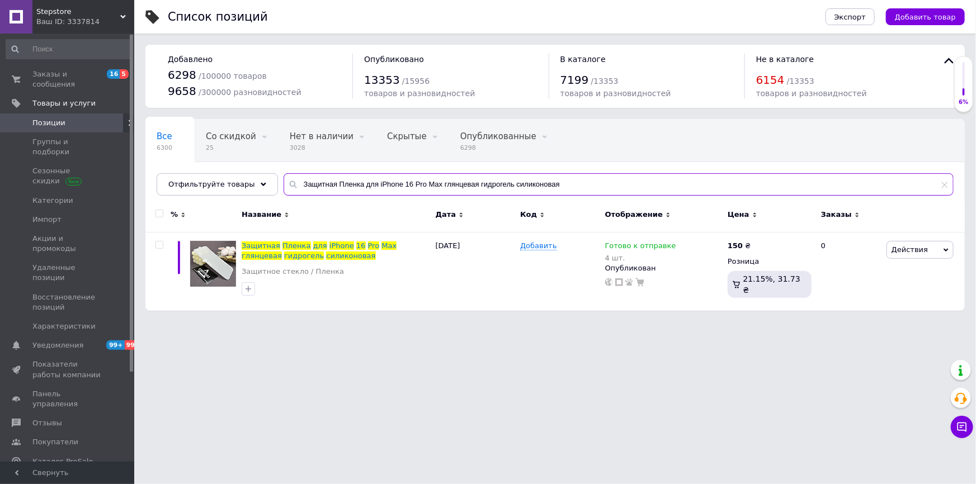
paste input "ехол для Samsung A36 (А366) силиконовый с микрофиброй матовый с закрытой камеро…"
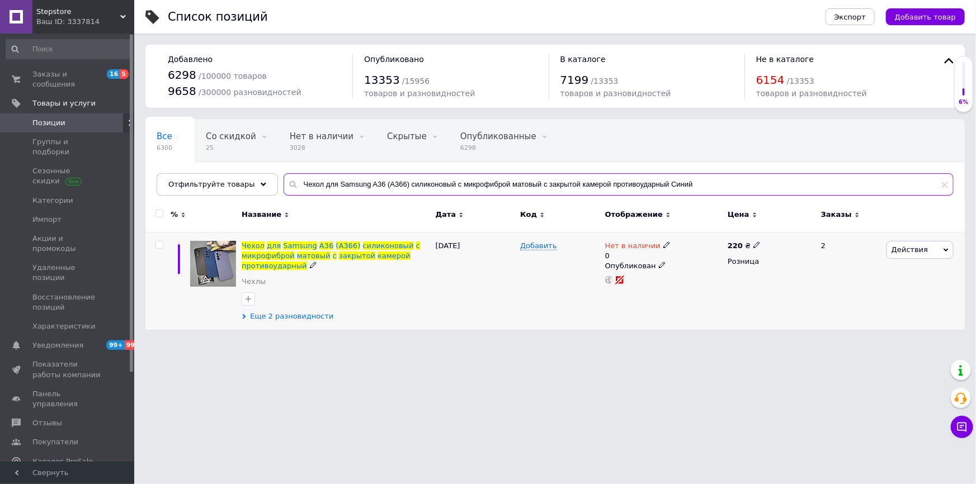
type input "Чехол для Samsung A36 (А366) силиконовый с микрофиброй матовый с закрытой камер…"
click at [299, 314] on span "Еще 2 разновидности" at bounding box center [291, 317] width 83 height 10
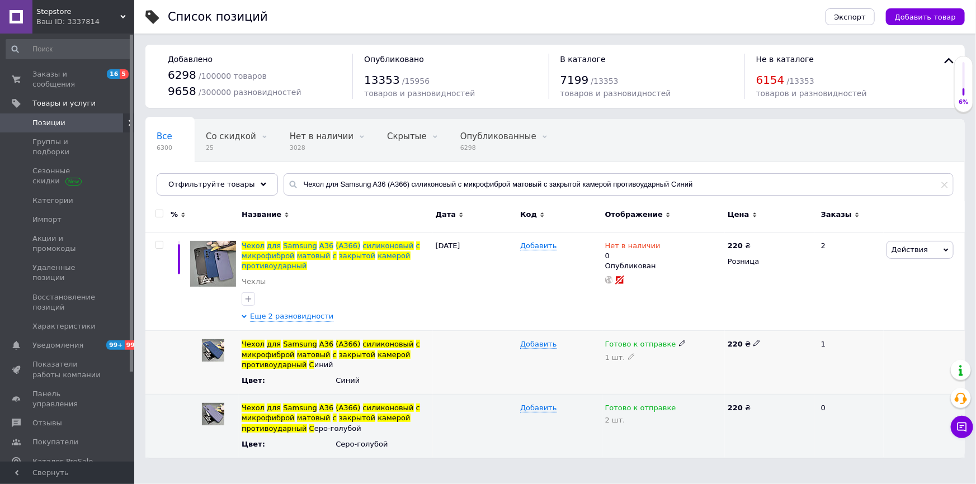
click at [623, 356] on div "1 шт." at bounding box center [663, 357] width 117 height 9
click at [628, 356] on use at bounding box center [631, 357] width 6 height 6
click at [679, 345] on use at bounding box center [682, 344] width 6 height 6
click at [633, 377] on li "Нет в наличии" at bounding box center [661, 382] width 121 height 16
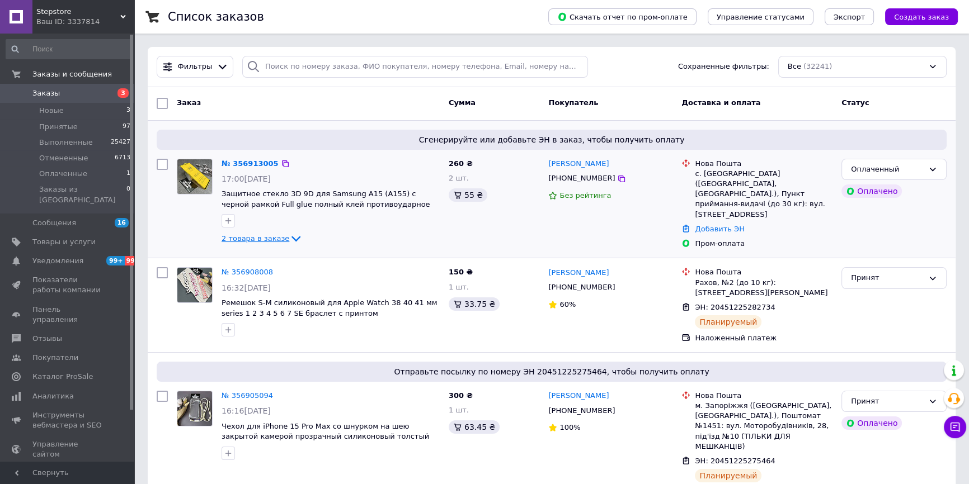
click at [259, 235] on span "2 товара в заказе" at bounding box center [256, 238] width 68 height 8
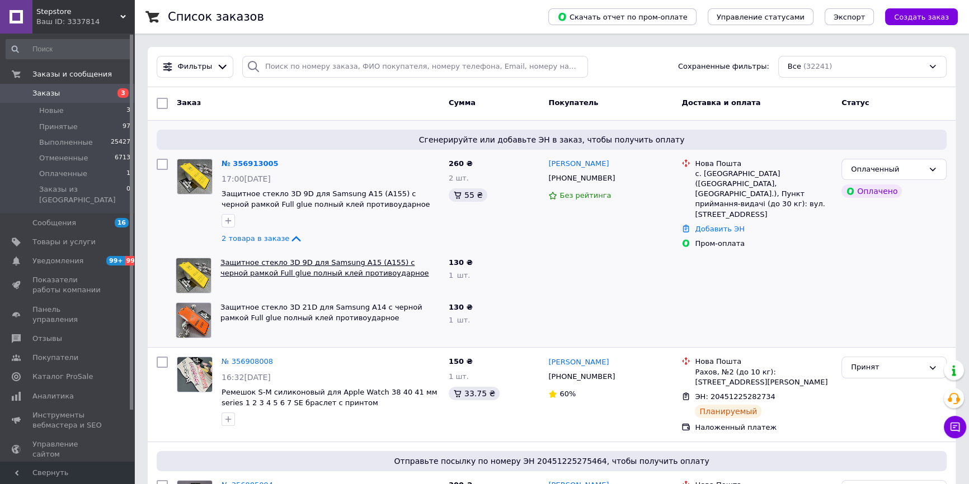
click at [270, 272] on link "Защитное стекло 3D 9D для Samsung A15 (А155) с черной рамкой Full glue полный к…" at bounding box center [324, 267] width 209 height 19
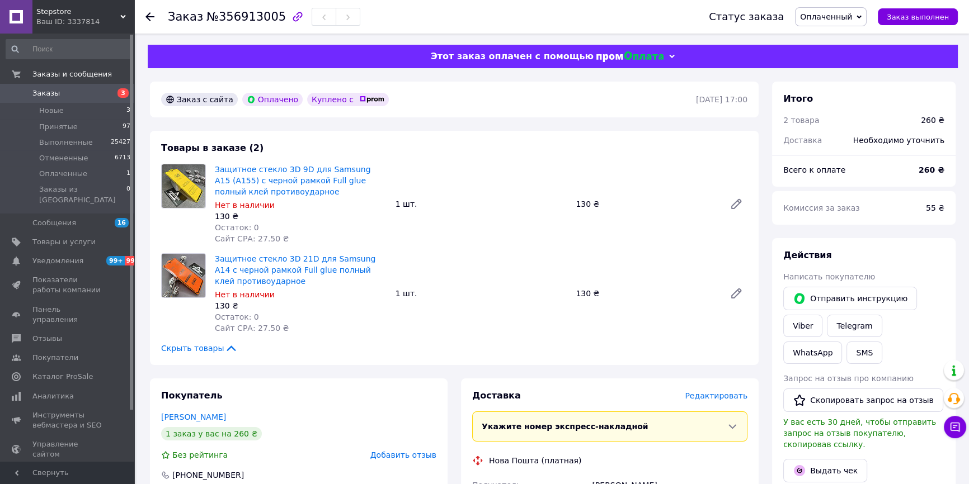
click at [837, 17] on span "Оплаченный" at bounding box center [826, 16] width 52 height 9
click at [821, 43] on li "Принят" at bounding box center [830, 39] width 70 height 17
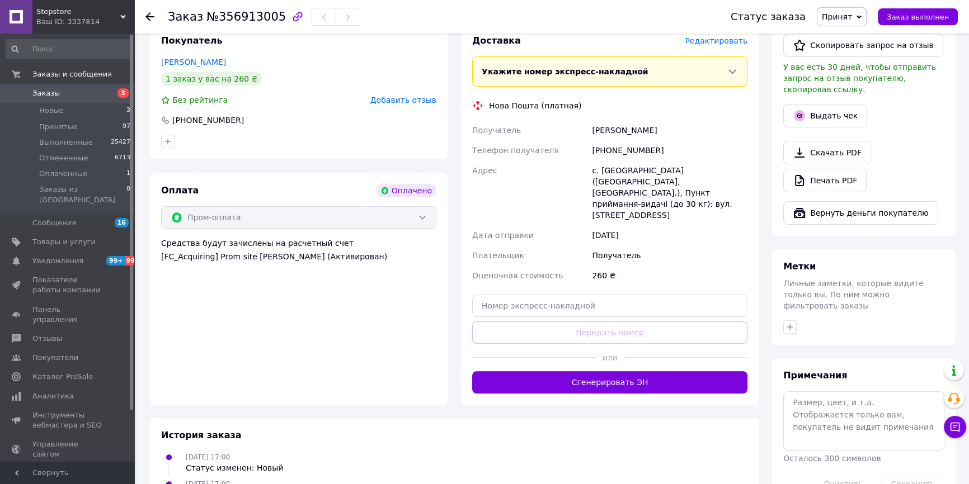
scroll to position [356, 0]
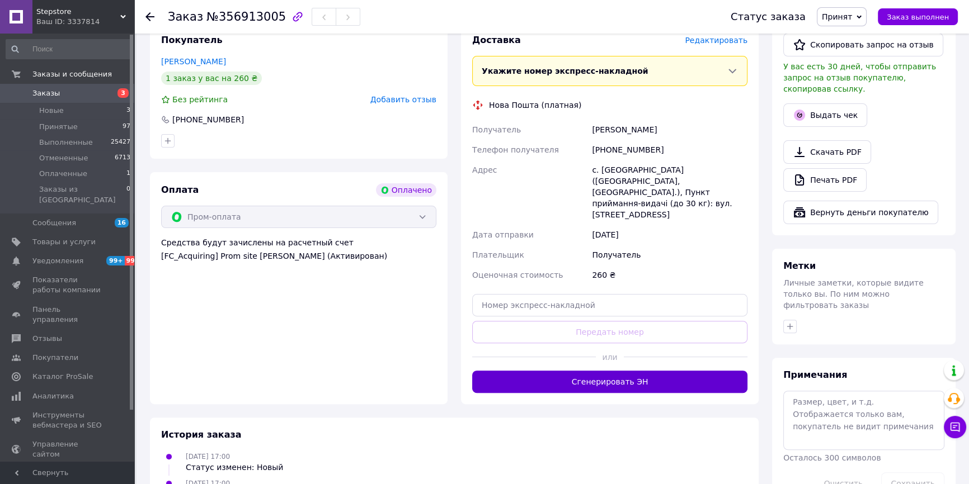
click at [559, 371] on button "Сгенерировать ЭН" at bounding box center [609, 382] width 275 height 22
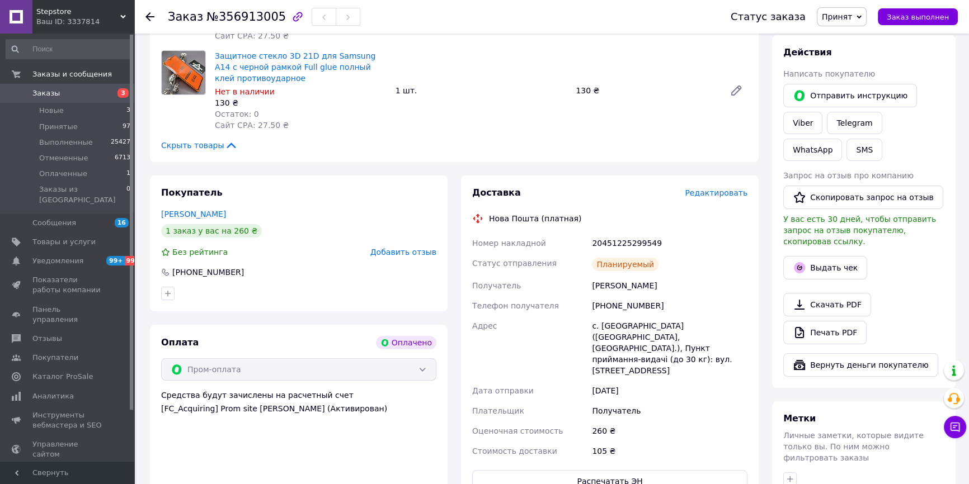
scroll to position [0, 0]
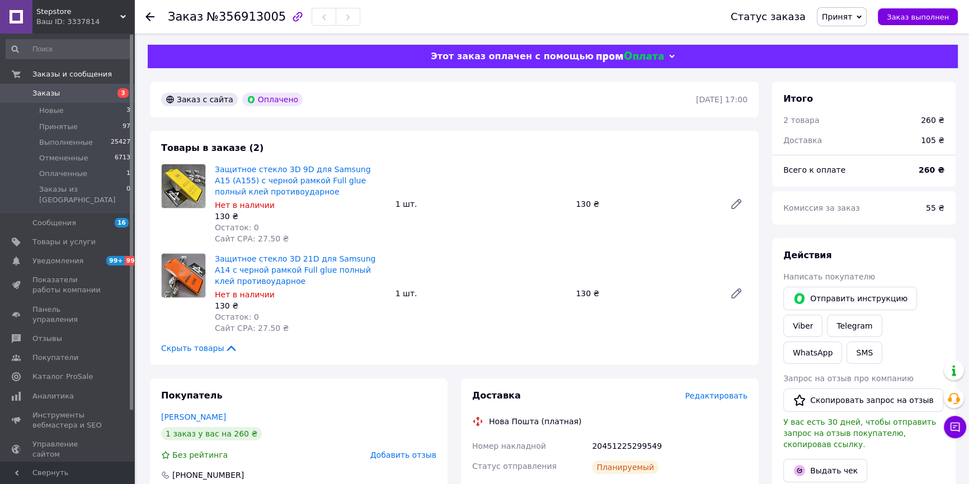
click at [149, 15] on icon at bounding box center [149, 16] width 9 height 9
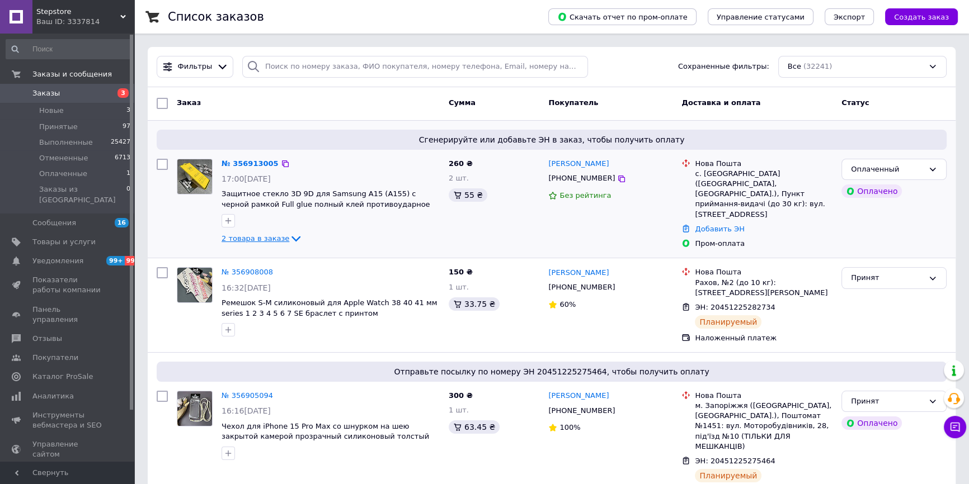
click at [241, 238] on span "2 товара в заказе" at bounding box center [256, 238] width 68 height 8
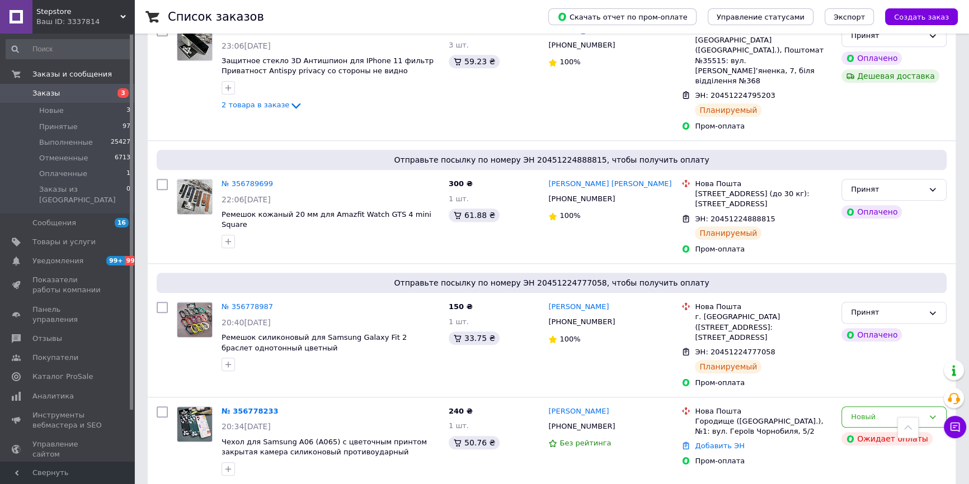
scroll to position [1576, 0]
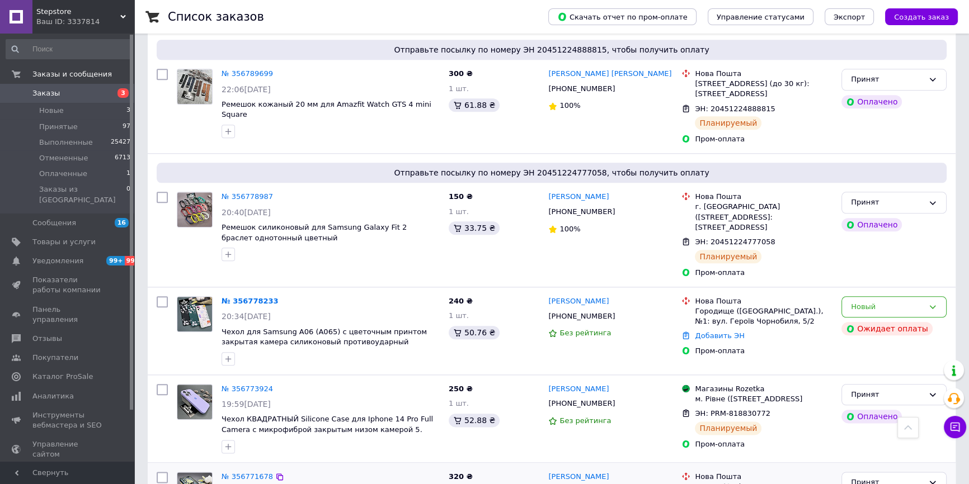
click at [72, 237] on span "Товары и услуги" at bounding box center [63, 242] width 63 height 10
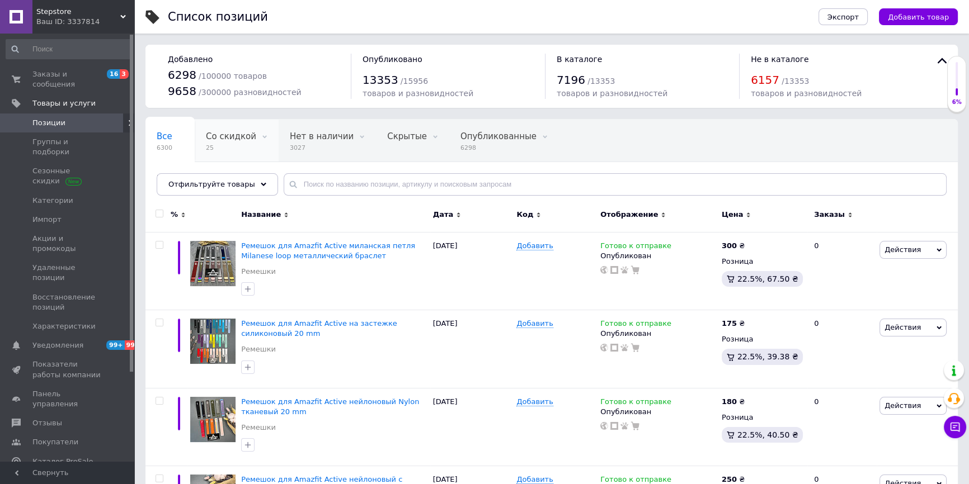
click at [237, 131] on span "Со скидкой" at bounding box center [231, 136] width 50 height 10
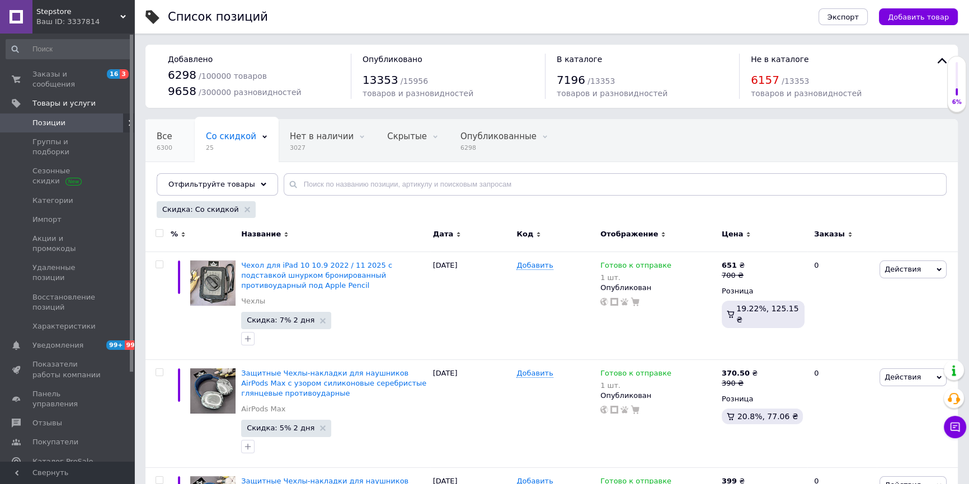
click at [176, 152] on div "Все 6300" at bounding box center [169, 141] width 49 height 43
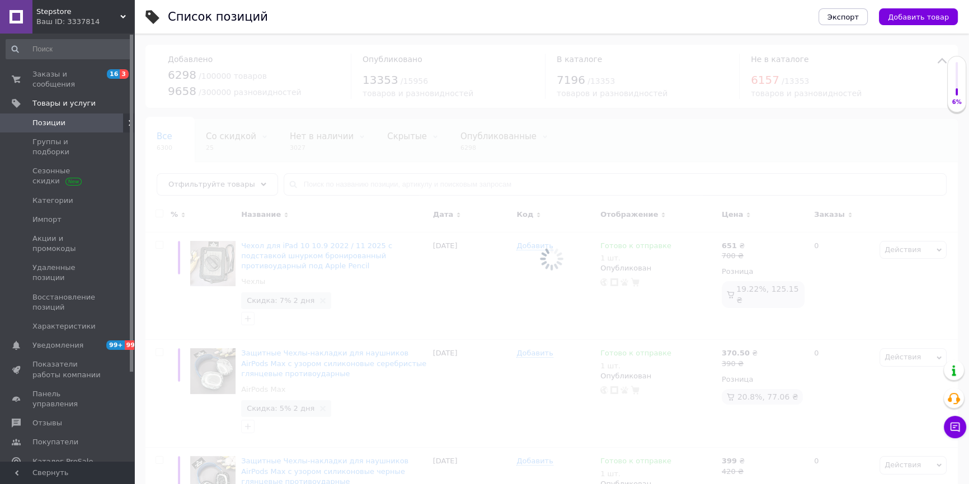
click at [315, 192] on div at bounding box center [551, 259] width 835 height 451
click at [324, 186] on input "text" at bounding box center [615, 184] width 663 height 22
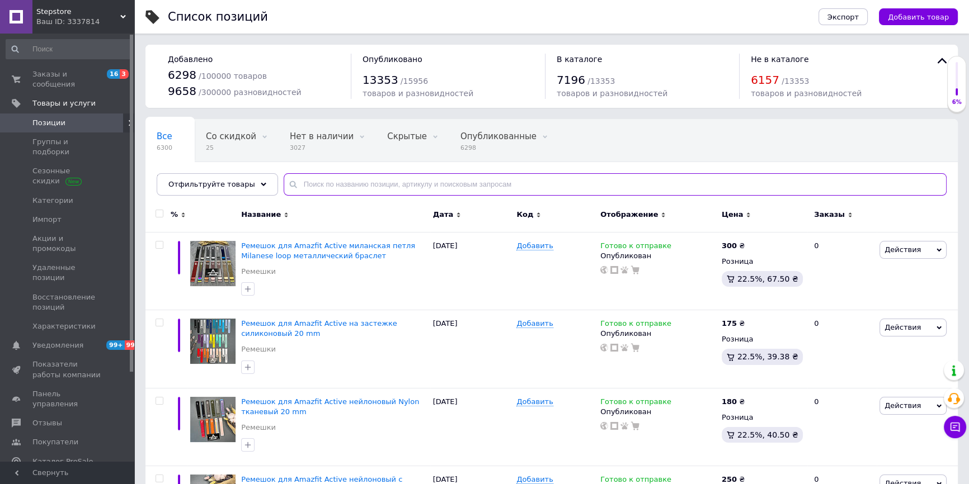
click at [324, 186] on input "text" at bounding box center [615, 184] width 663 height 22
paste input "Чехол для Iphone 11 сердечко 3D объемный противоударный силиконовый матовый соф…"
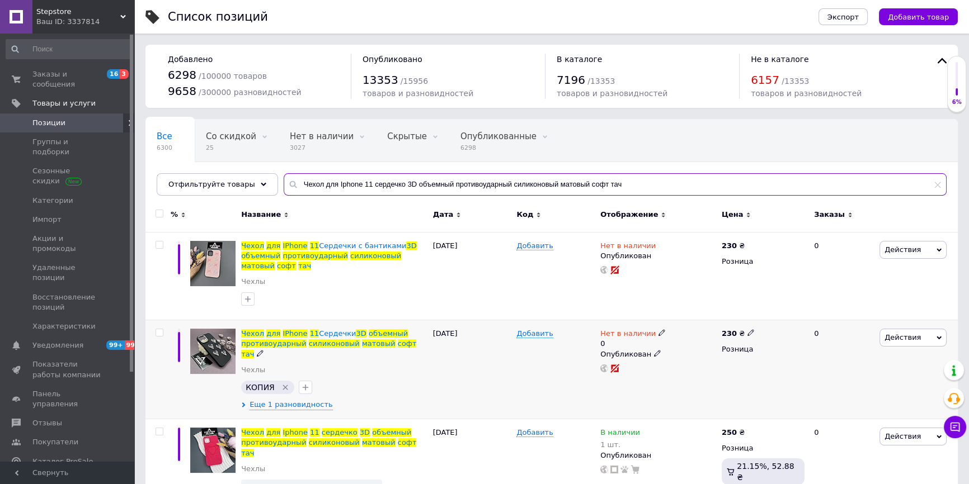
scroll to position [33, 0]
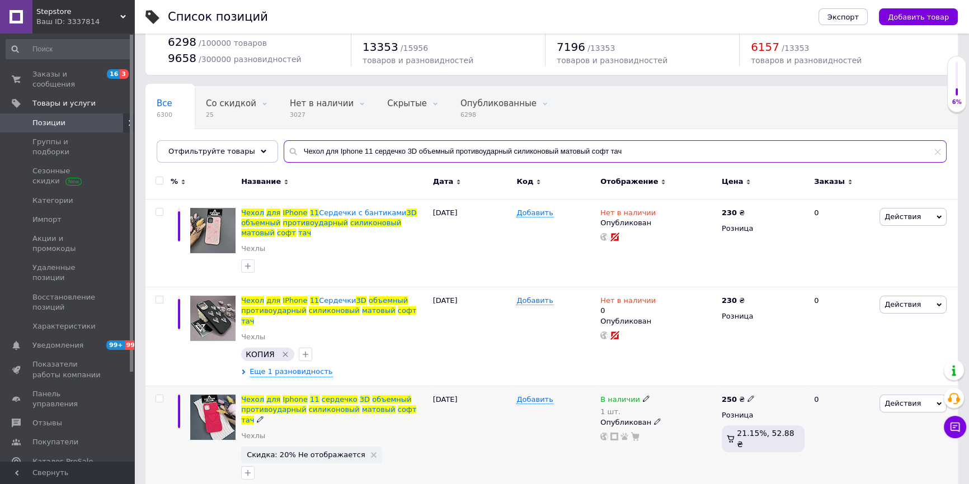
type input "Чехол для Iphone 11 сердечко 3D объемный противоударный силиконовый матовый соф…"
click at [911, 399] on span "Действия" at bounding box center [902, 403] width 36 height 8
click at [830, 465] on li "Скидка" at bounding box center [866, 473] width 159 height 16
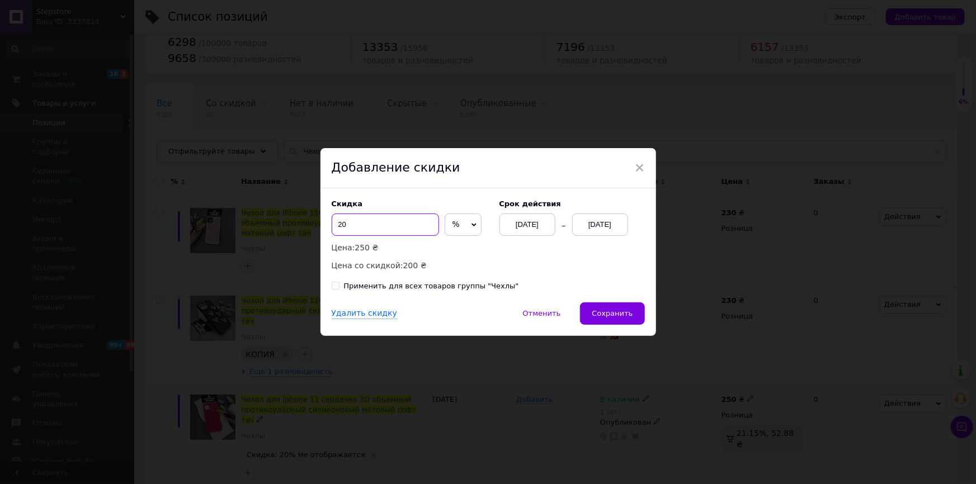
click at [380, 227] on input "20" at bounding box center [385, 225] width 107 height 22
type input "15"
click at [602, 224] on div "[DATE]" at bounding box center [600, 225] width 56 height 22
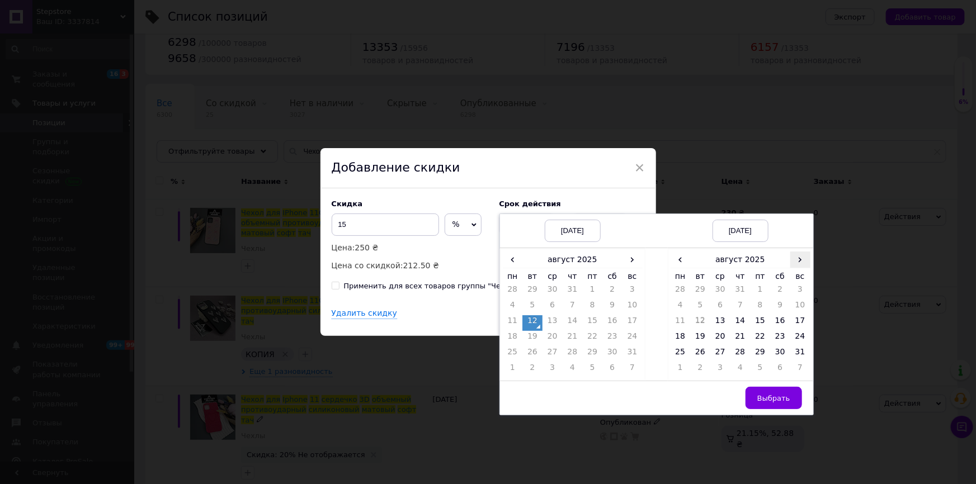
click at [800, 261] on span "›" at bounding box center [800, 260] width 20 height 16
click at [722, 356] on td "24" at bounding box center [720, 355] width 20 height 16
click at [766, 408] on button "Выбрать" at bounding box center [774, 398] width 56 height 22
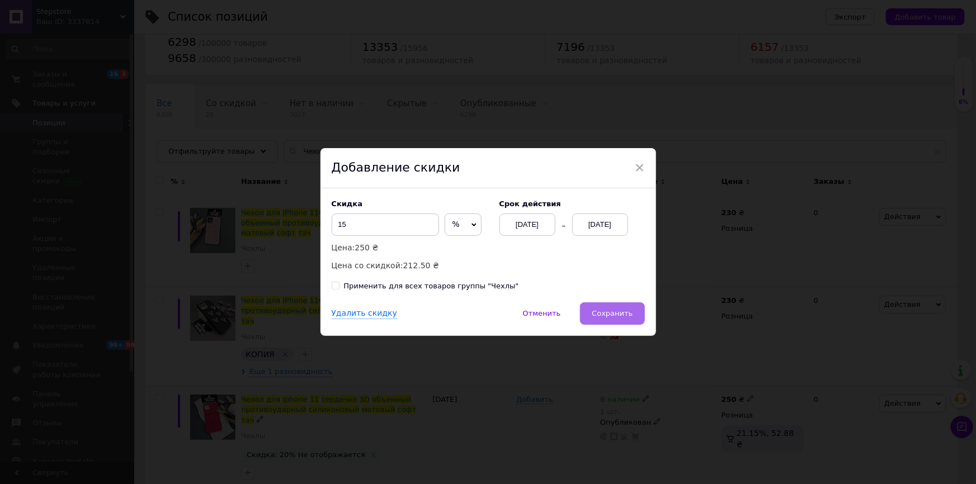
click at [593, 313] on button "Сохранить" at bounding box center [612, 314] width 64 height 22
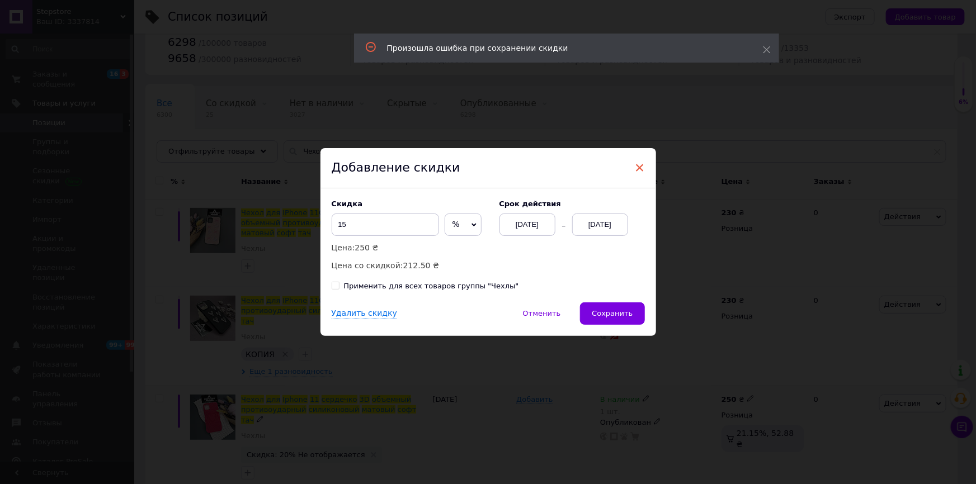
click at [638, 167] on span "×" at bounding box center [640, 167] width 10 height 19
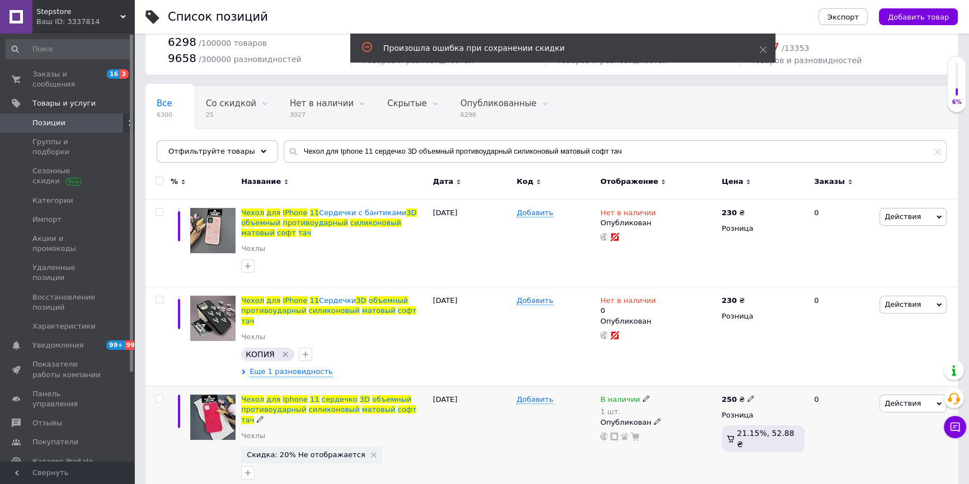
click at [887, 398] on span "Действия" at bounding box center [912, 404] width 67 height 18
click at [824, 465] on li "Скидка" at bounding box center [866, 473] width 159 height 16
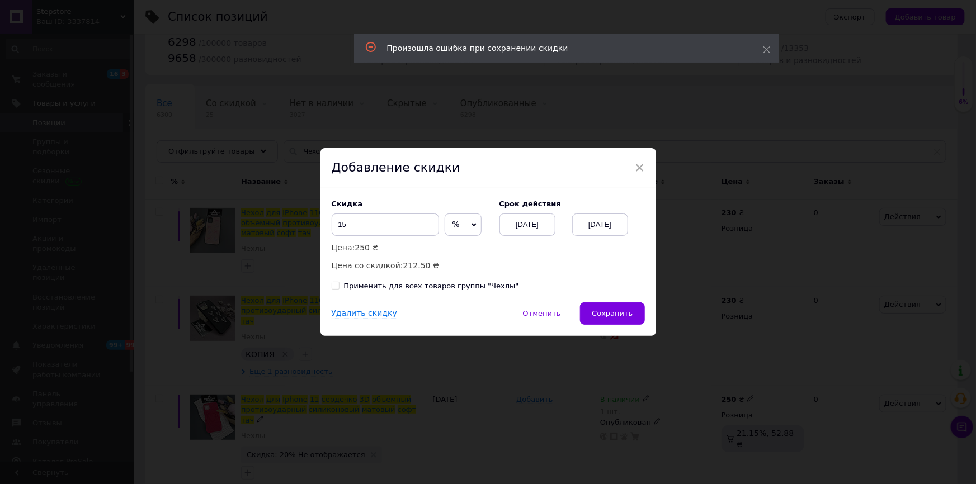
click at [603, 212] on div "Cрок действия 12.08.2025 24.09.2025" at bounding box center [566, 218] width 157 height 36
click at [611, 313] on span "Сохранить" at bounding box center [612, 313] width 41 height 8
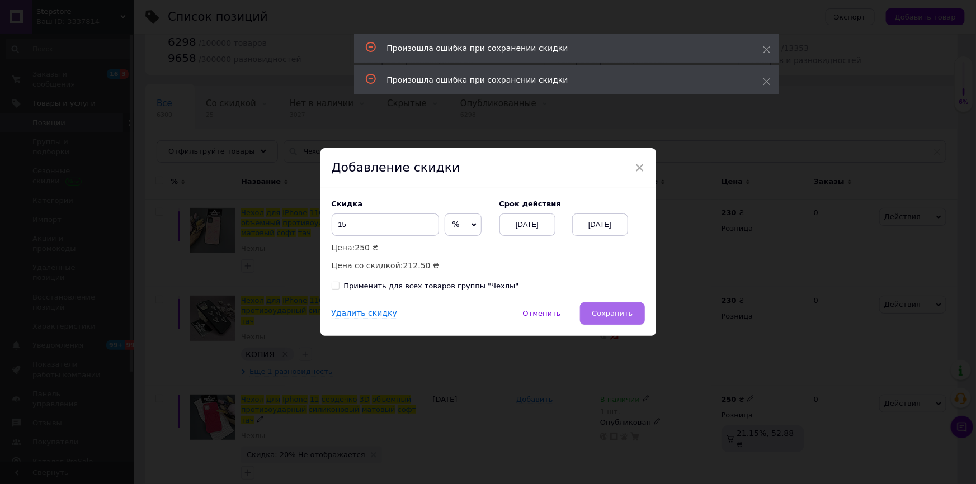
click at [611, 313] on span "Сохранить" at bounding box center [612, 313] width 41 height 8
click at [637, 161] on span "×" at bounding box center [640, 167] width 10 height 19
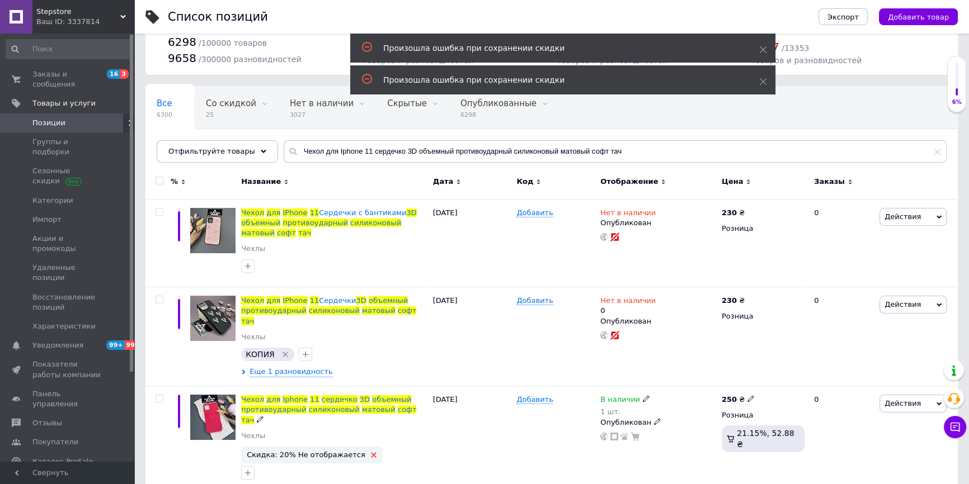
click at [371, 453] on icon at bounding box center [374, 456] width 6 height 6
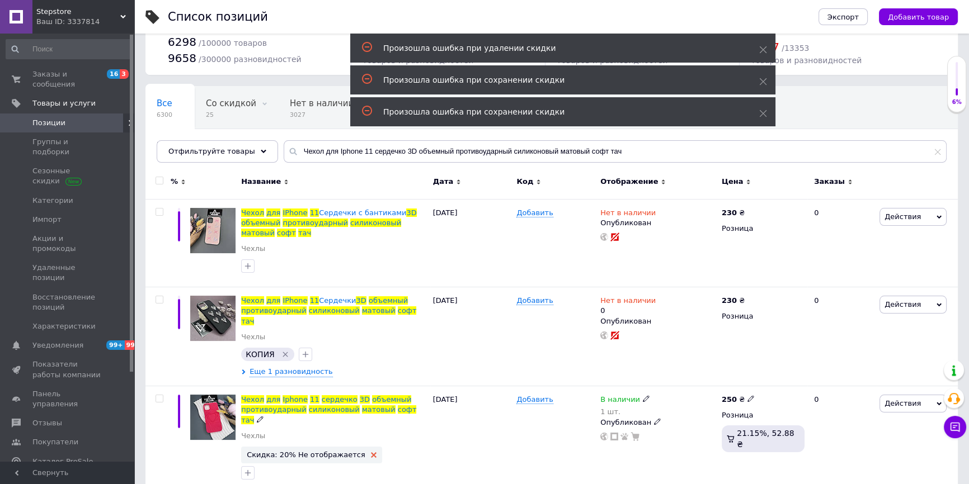
click at [371, 453] on icon at bounding box center [374, 456] width 6 height 6
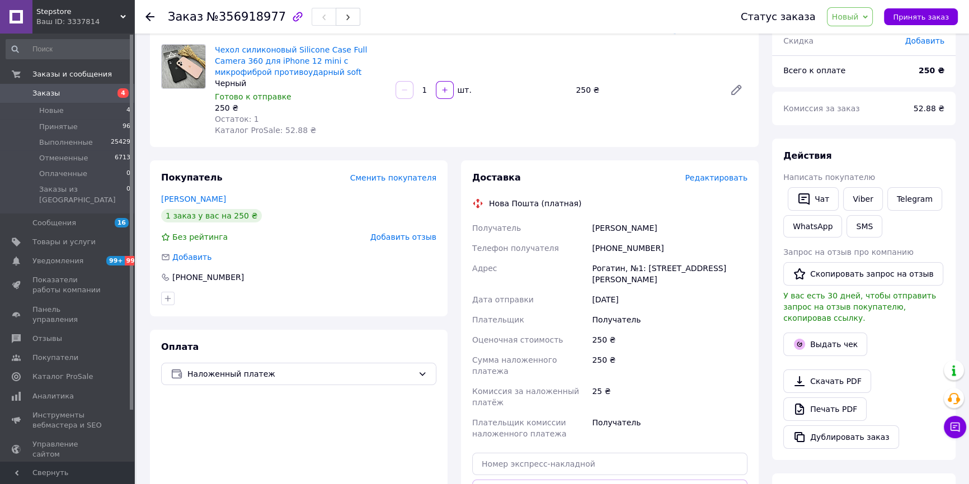
scroll to position [101, 0]
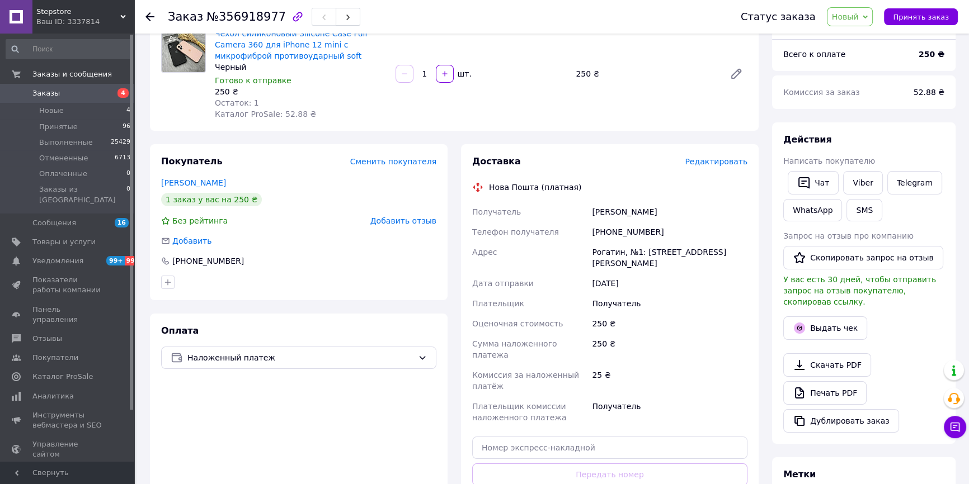
click at [845, 16] on span "Новый" at bounding box center [845, 16] width 27 height 9
click at [882, 32] on li "Принят" at bounding box center [856, 39] width 59 height 17
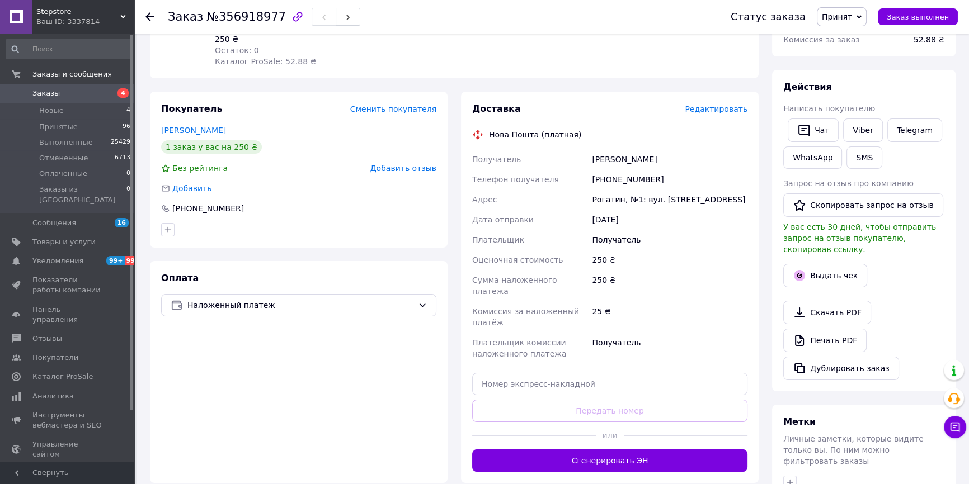
scroll to position [203, 0]
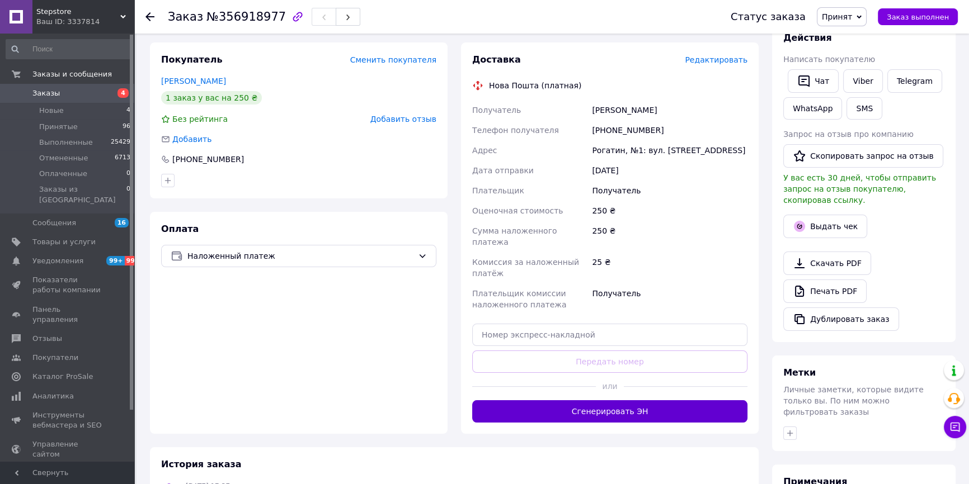
click at [568, 400] on button "Сгенерировать ЭН" at bounding box center [609, 411] width 275 height 22
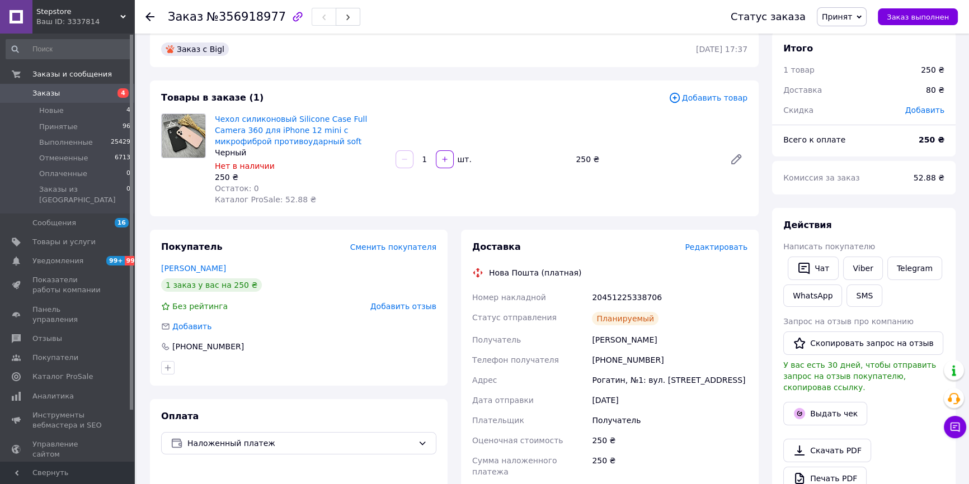
scroll to position [0, 0]
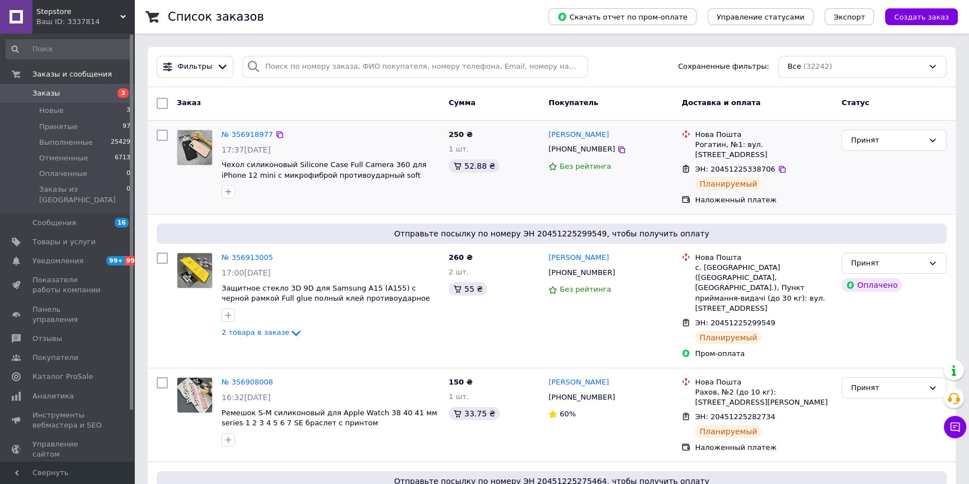
click at [220, 193] on div at bounding box center [228, 192] width 18 height 18
click at [73, 237] on span "Товары и услуги" at bounding box center [63, 242] width 63 height 10
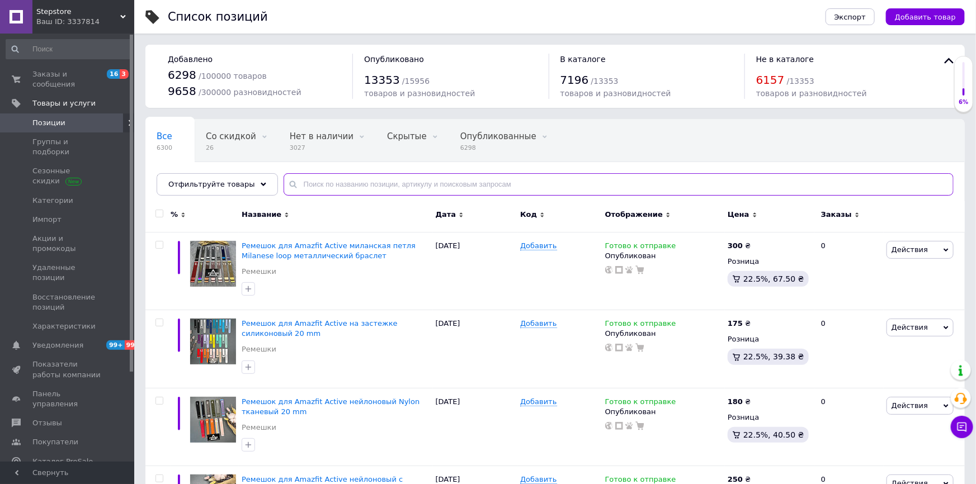
click at [329, 190] on input "text" at bounding box center [619, 184] width 670 height 22
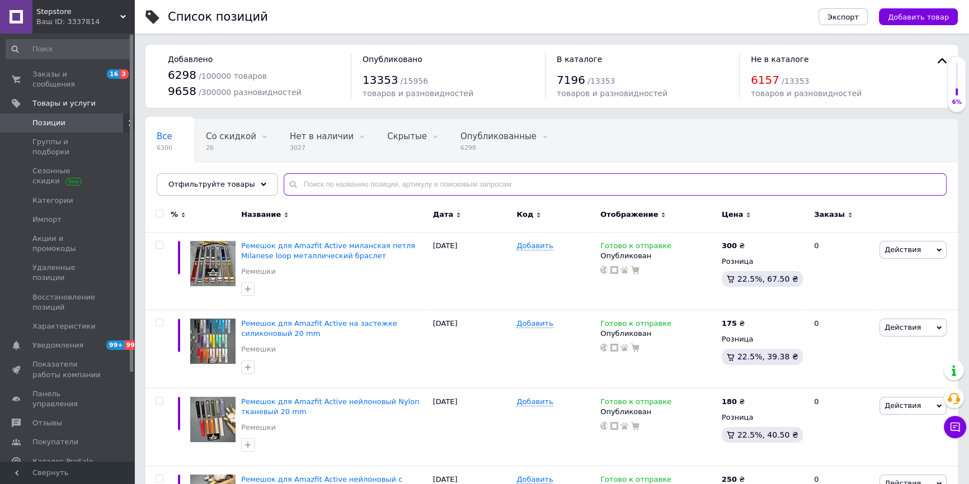
paste input "Чехол для Iphone 15 Pro Silicone Case квадратный с микрофиброй закрытым низом с…"
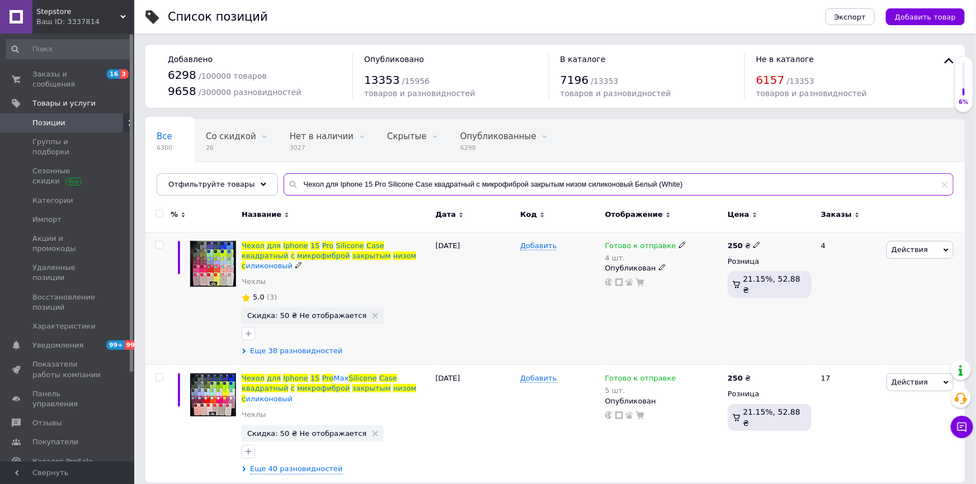
type input "Чехол для Iphone 15 Pro Silicone Case квадратный с микрофиброй закрытым низом с…"
click at [308, 346] on span "Еще 38 разновидностей" at bounding box center [296, 351] width 93 height 10
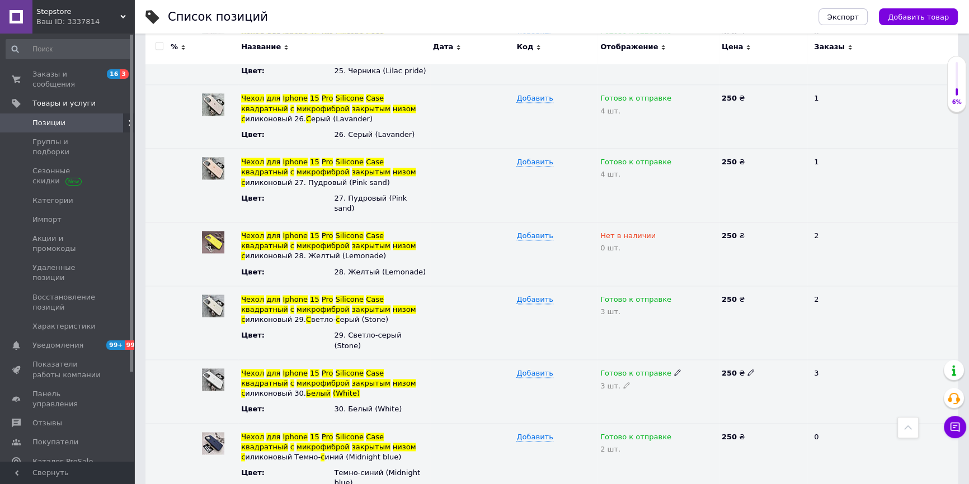
scroll to position [1983, 0]
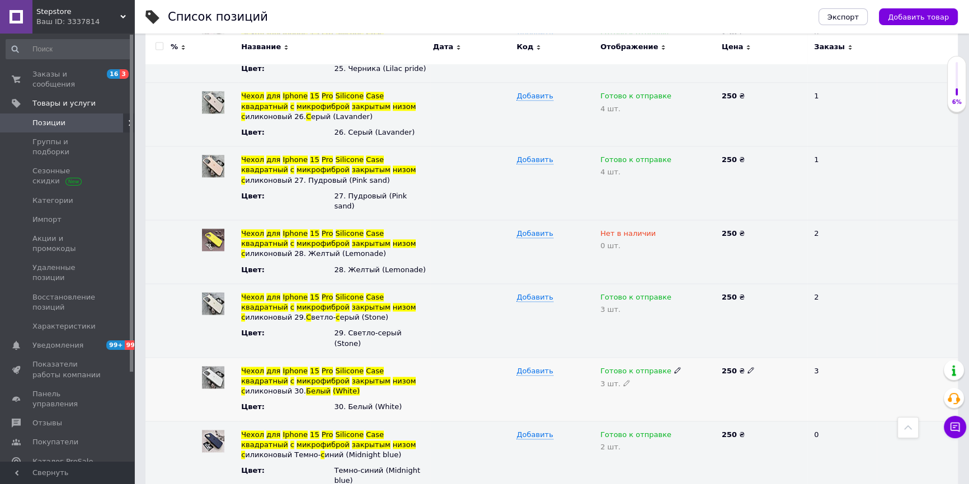
click at [623, 380] on icon at bounding box center [626, 383] width 7 height 7
type input "2"
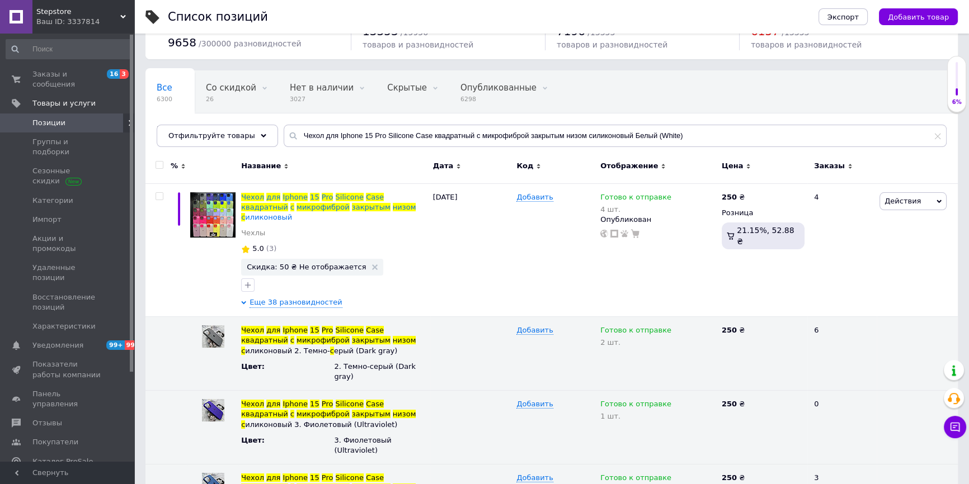
scroll to position [0, 0]
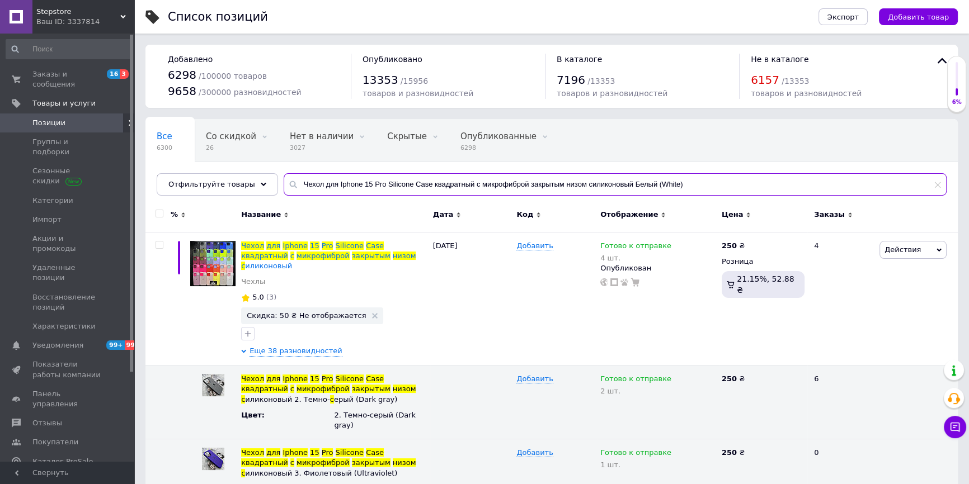
click at [314, 195] on input "Чехол для Iphone 15 Pro Silicone Case квадратный с микрофиброй закрытым низом с…" at bounding box center [615, 184] width 663 height 22
paste input "iPhone 16 Pro Max Silicone Case с микрофиброй закрытым низом силиконовый против…"
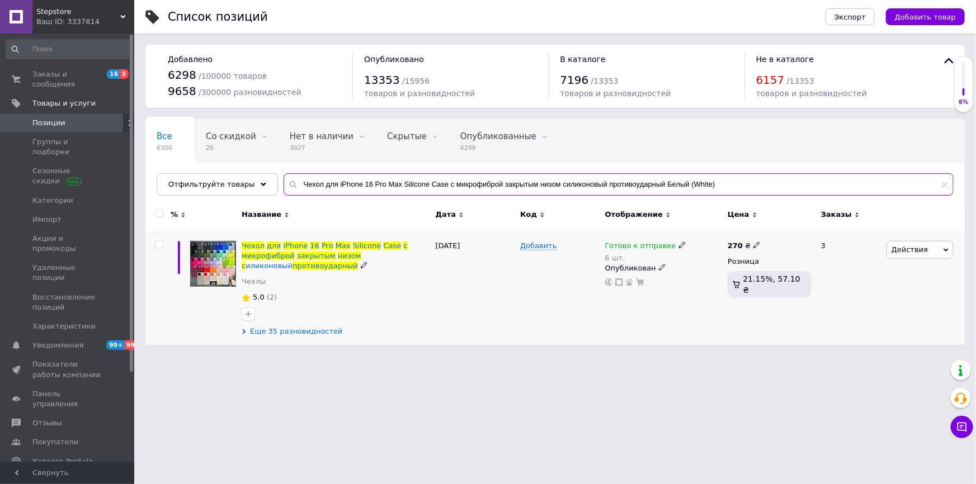
type input "Чехол для iPhone 16 Pro Max Silicone Case с микрофиброй закрытым низом силиконо…"
click at [296, 332] on span "Еще 35 разновидностей" at bounding box center [296, 332] width 93 height 10
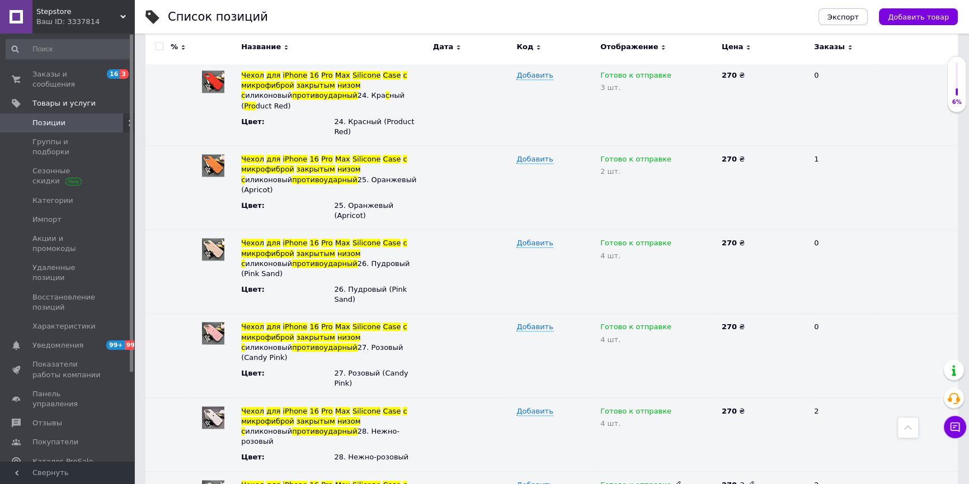
scroll to position [2136, 0]
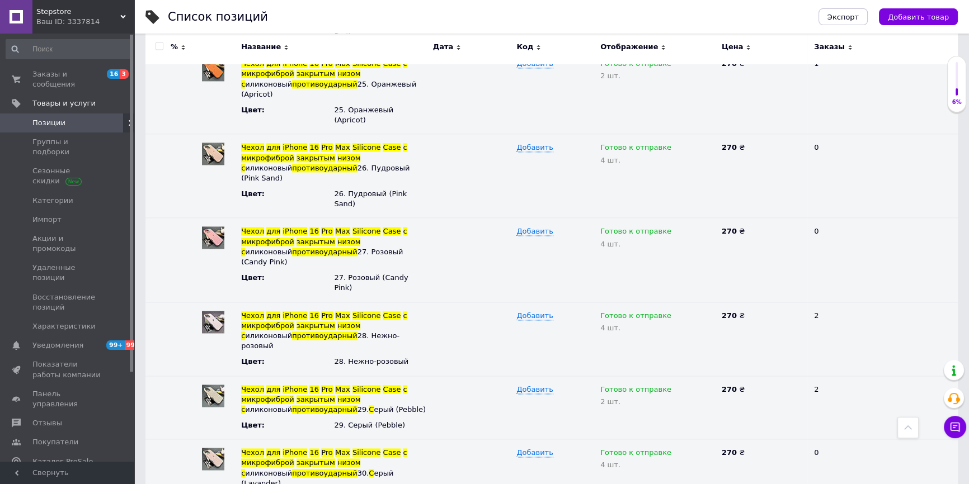
type input "5"
click at [51, 80] on link "Заказы и сообщения 16 3" at bounding box center [68, 79] width 137 height 29
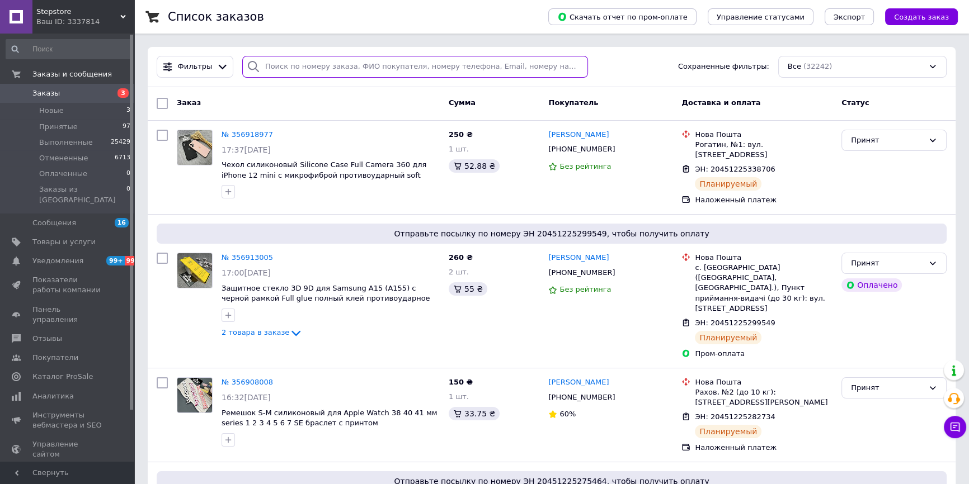
click at [373, 68] on input "search" at bounding box center [415, 67] width 346 height 22
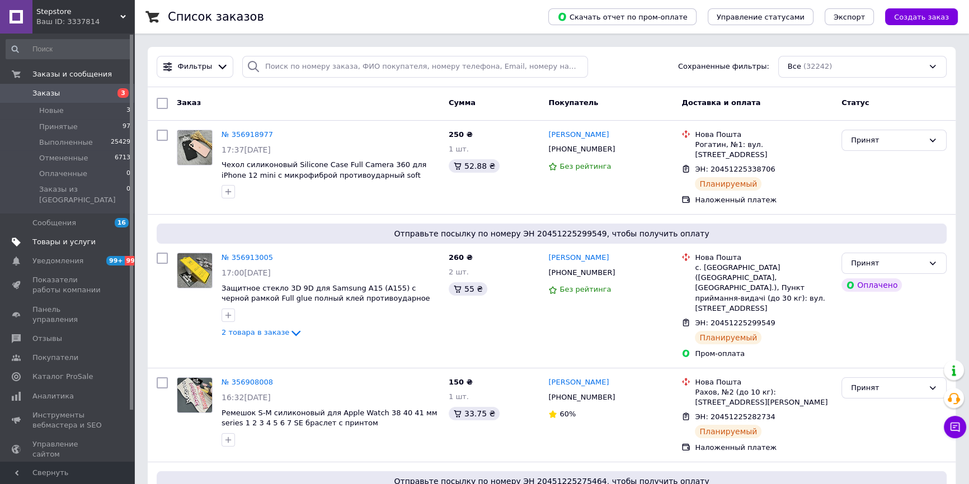
click at [74, 237] on span "Товары и услуги" at bounding box center [63, 242] width 63 height 10
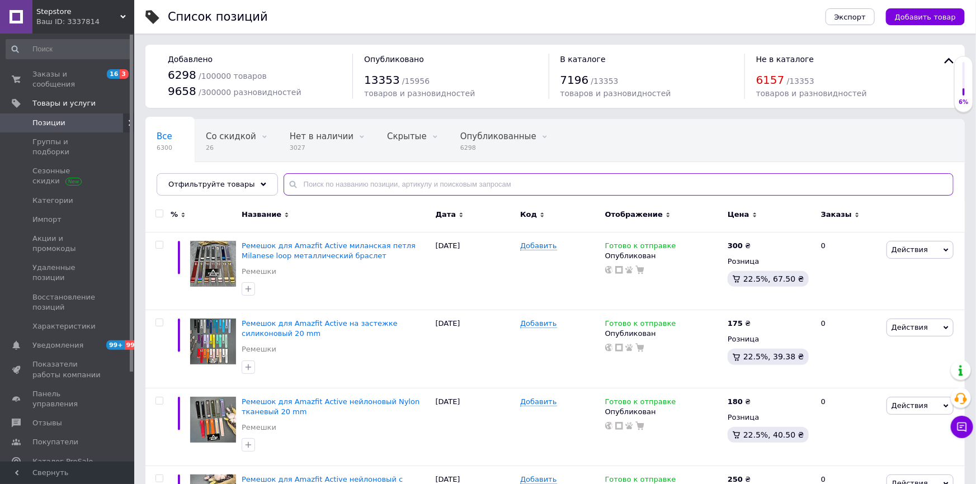
click at [342, 185] on input "text" at bounding box center [619, 184] width 670 height 22
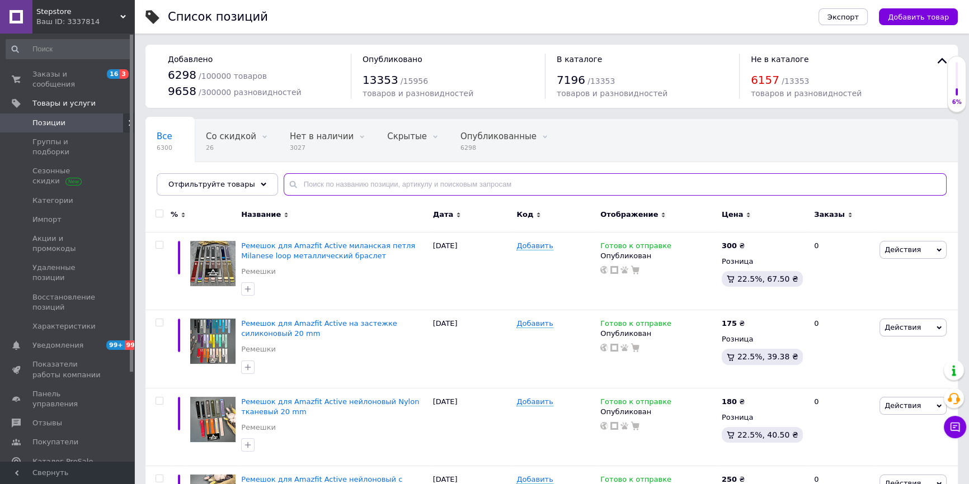
paste input "Кабель зарядки Lightning лайтнинг для Apple iPhone iPad ipod Hoco X37 Белый"
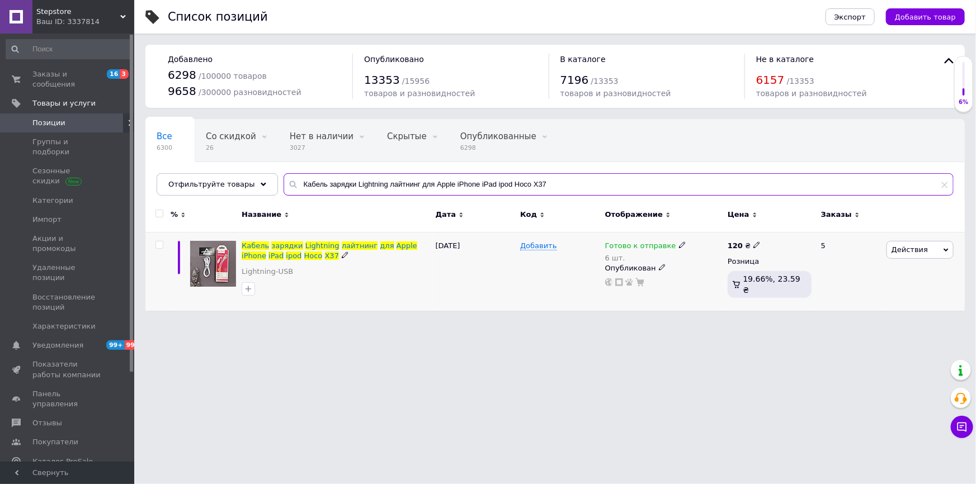
type input "Кабель зарядки Lightning лайтнинг для Apple iPhone iPad ipod Hoco X37"
click at [679, 246] on icon at bounding box center [682, 245] width 7 height 7
click at [803, 254] on div "Наличие Готово к отправке В наличии Нет в наличии Под заказ Остатки 6 шт." at bounding box center [757, 253] width 140 height 78
click at [757, 285] on input "6" at bounding box center [729, 281] width 85 height 22
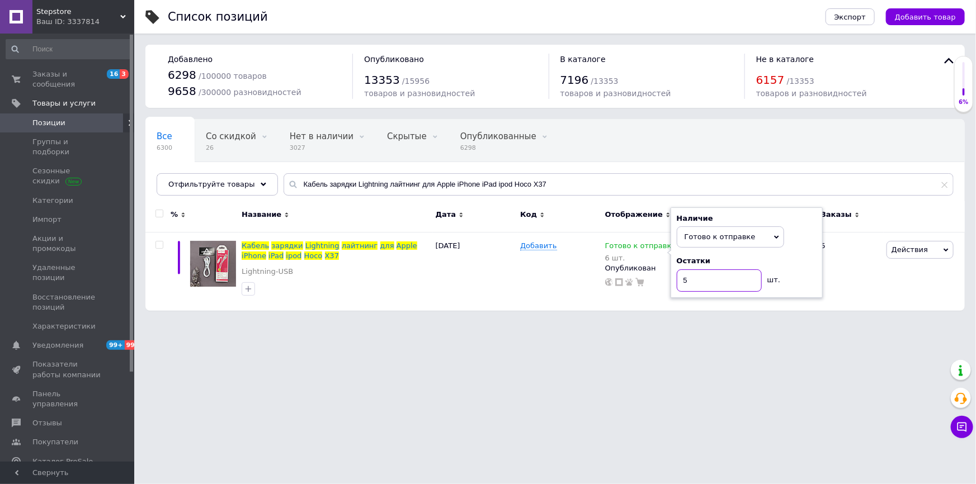
type input "5"
